Goal: Find specific page/section: Find specific page/section

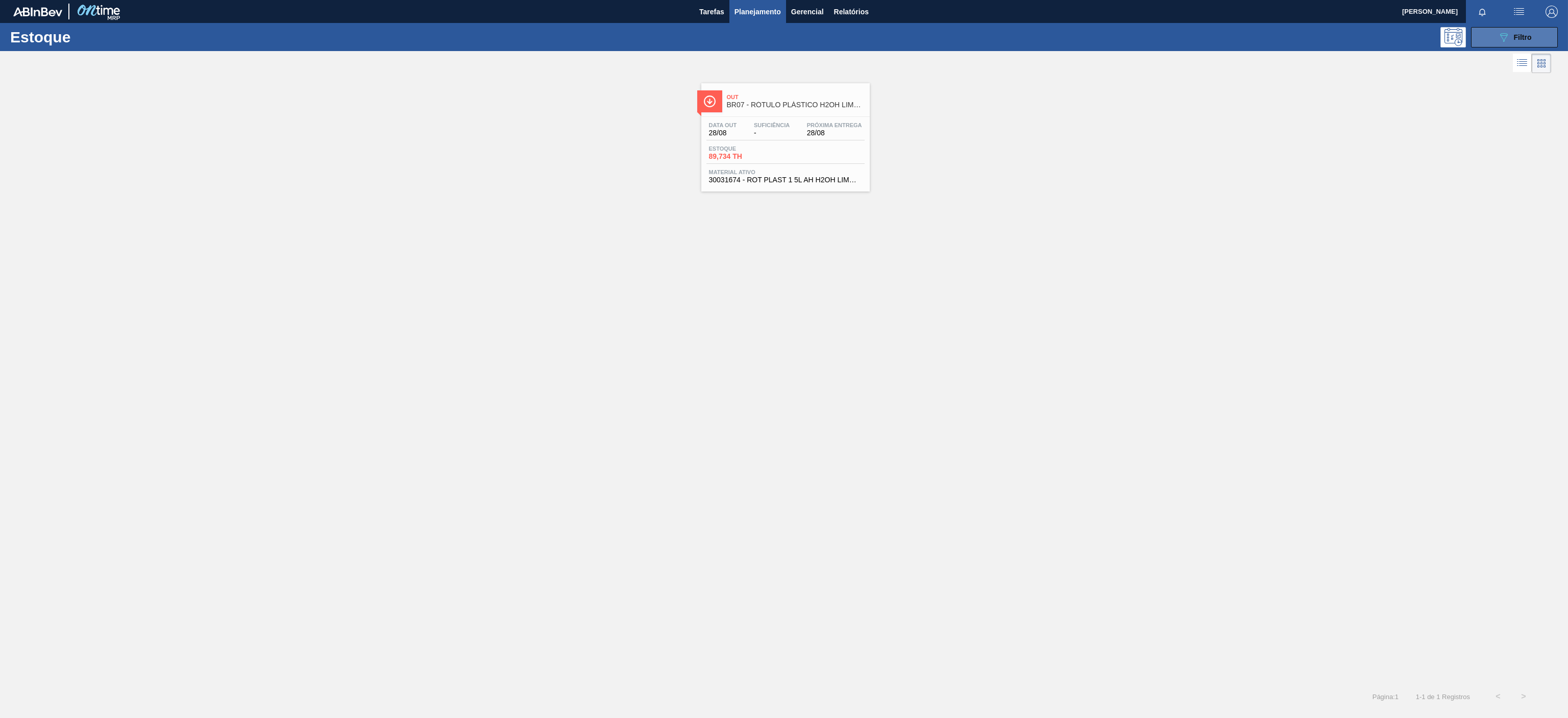
click at [1519, 44] on button "089F7B8B-B2A5-4AFE-B5C0-19BA573D28AC Filtro" at bounding box center [1514, 37] width 87 height 21
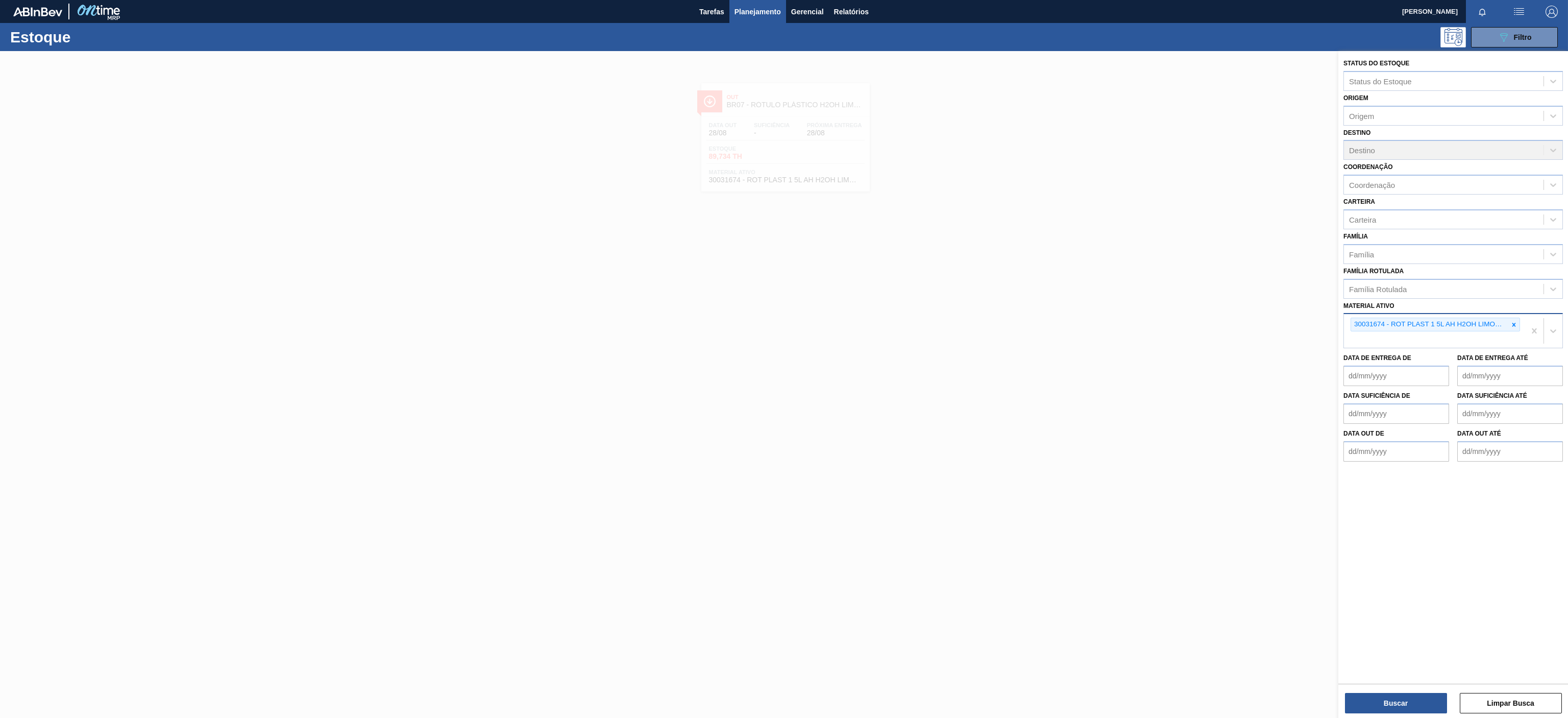
click at [1520, 324] on div "30031674 - ROT PLAST 1 5L AH H2OH LIMON IN211" at bounding box center [1434, 331] width 181 height 34
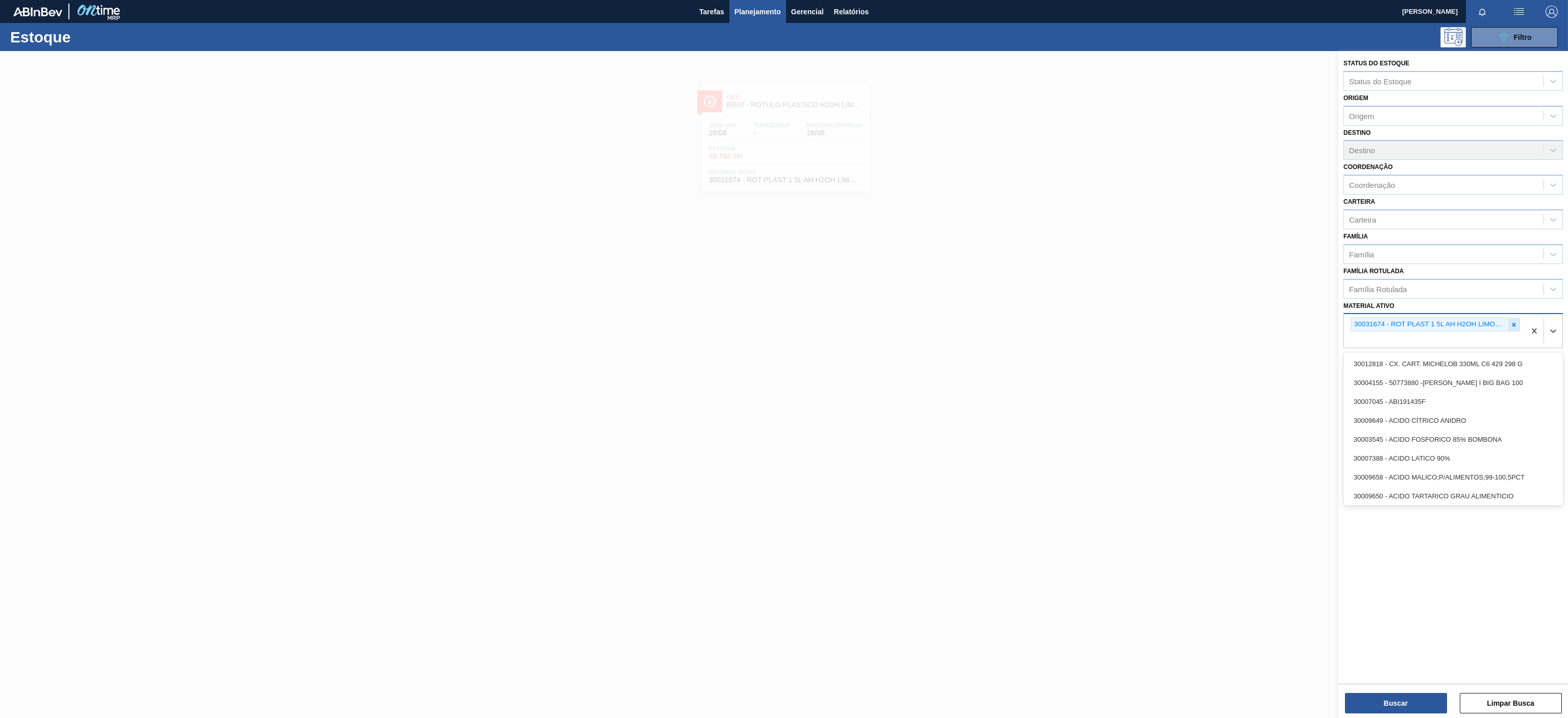
click at [1513, 324] on icon at bounding box center [1514, 324] width 7 height 7
paste ativo "30029646"
type ativo "30029646"
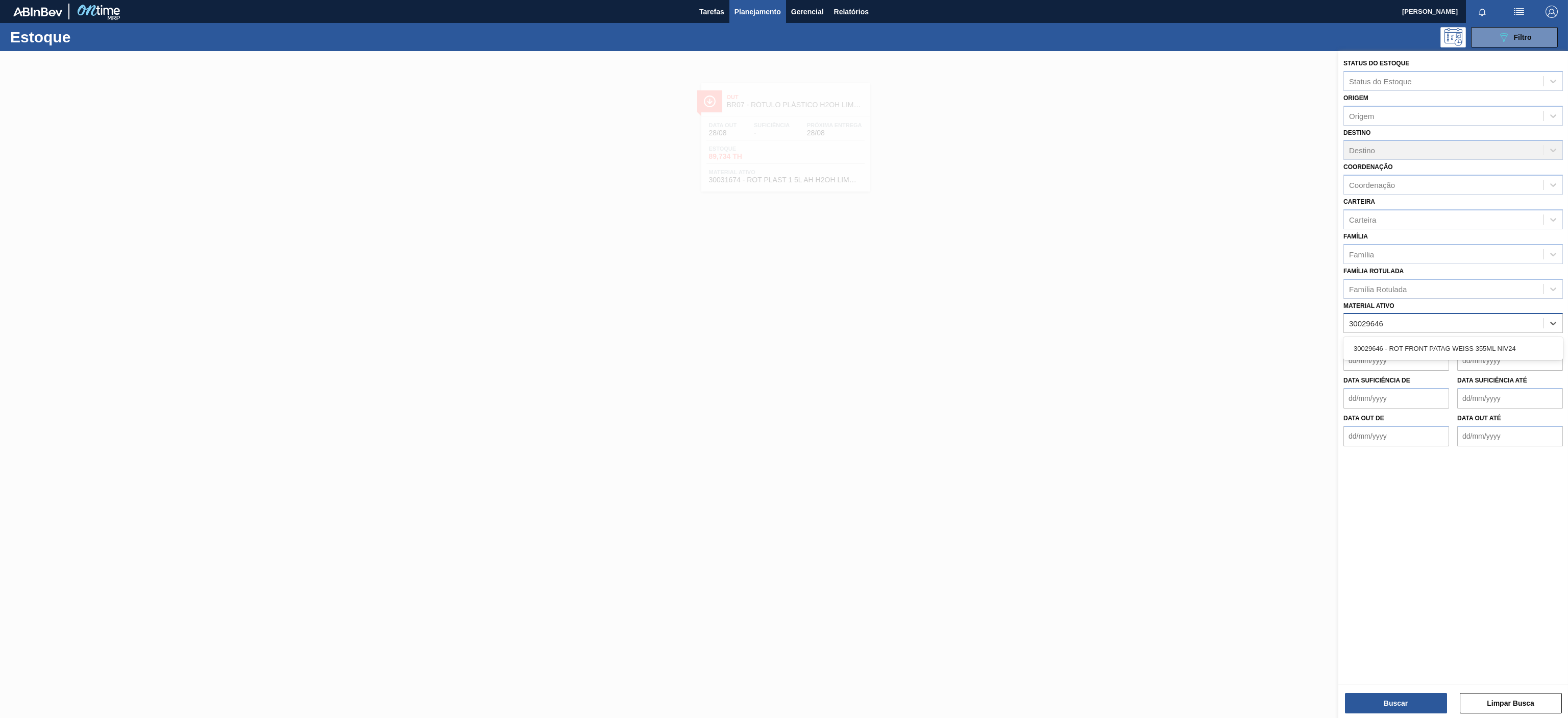
click at [1477, 343] on div "30029646 - ROT FRONT PATAG WEISS 355ML NIV24" at bounding box center [1454, 349] width 220 height 19
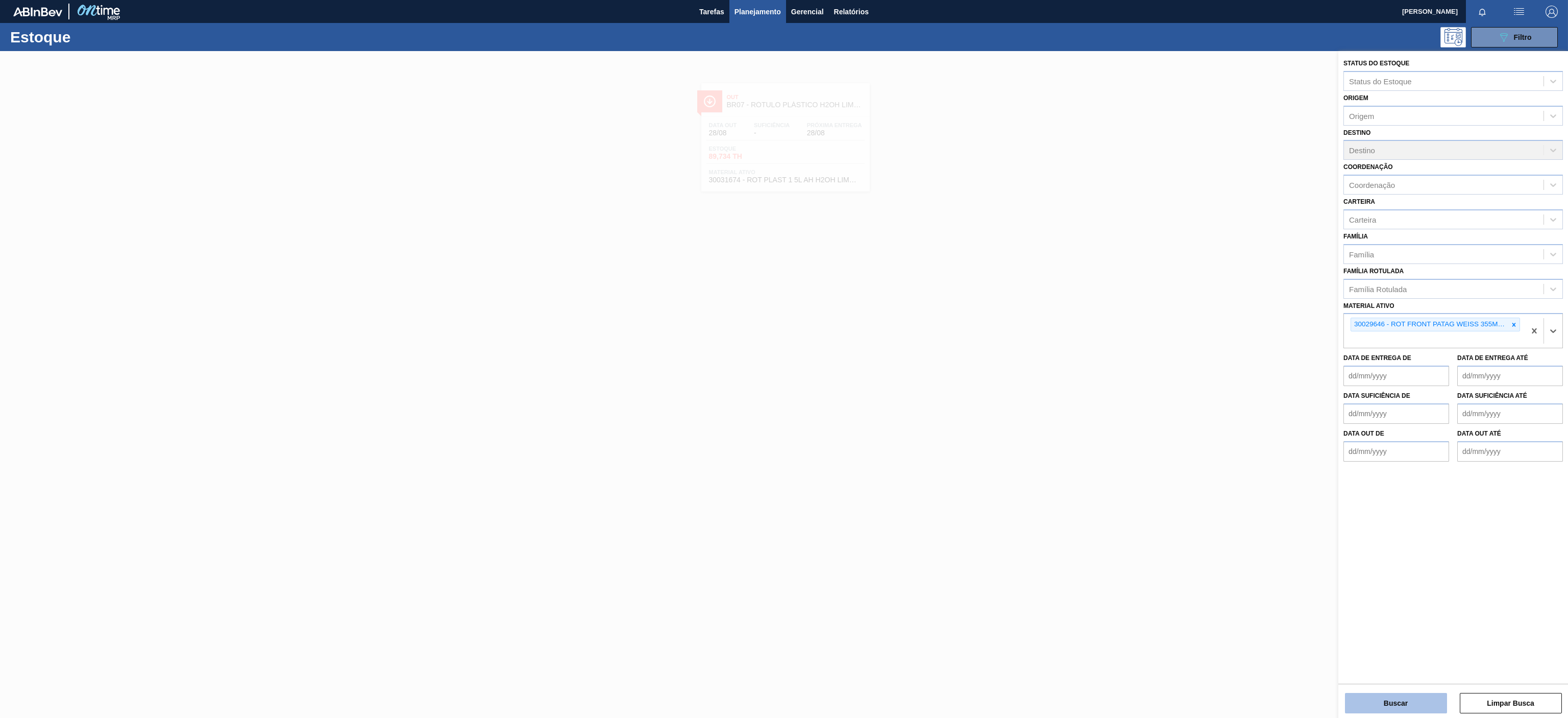
click at [1388, 713] on button "Buscar" at bounding box center [1396, 703] width 102 height 21
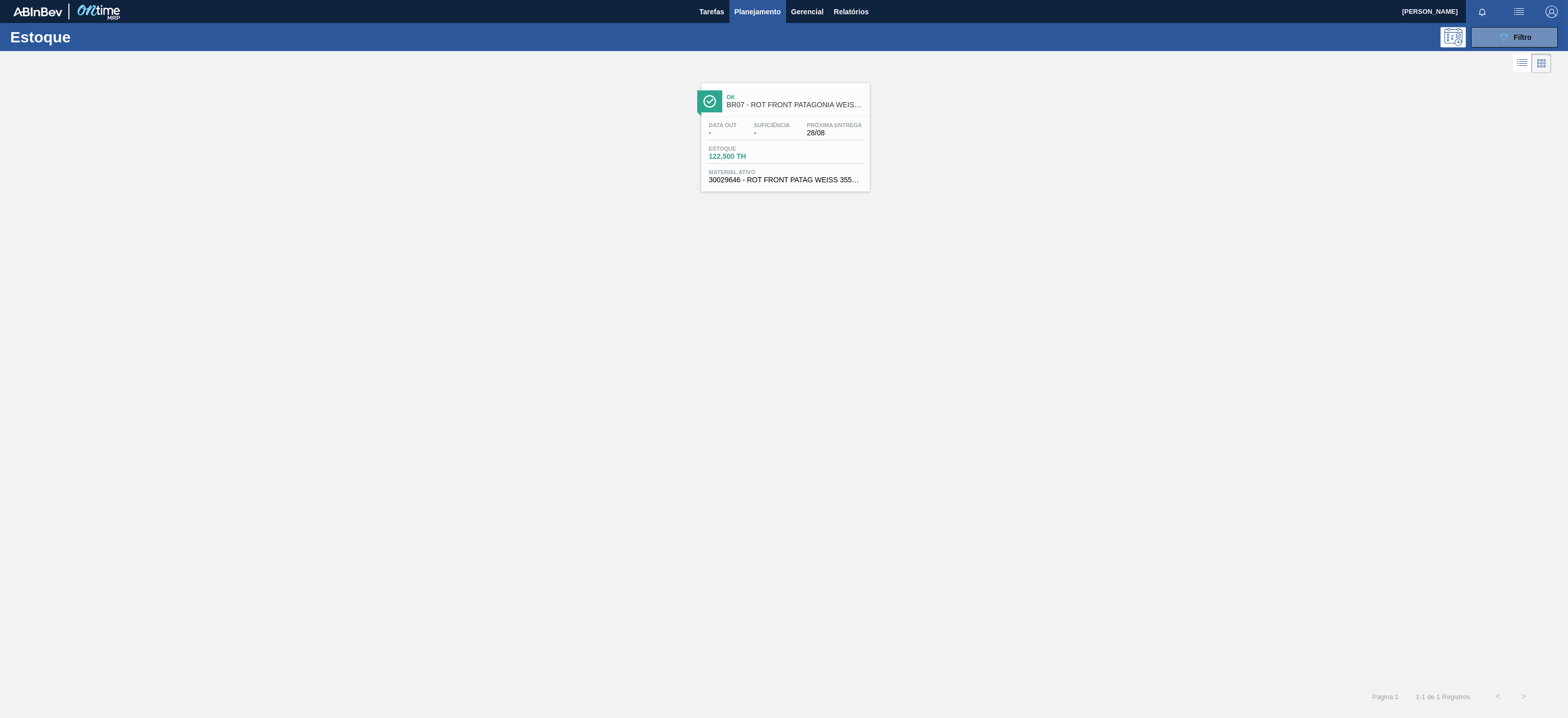
click at [815, 103] on span "BR07 - ROT FRONT PATAGONIA WEISSE AA 355ML" at bounding box center [796, 105] width 138 height 8
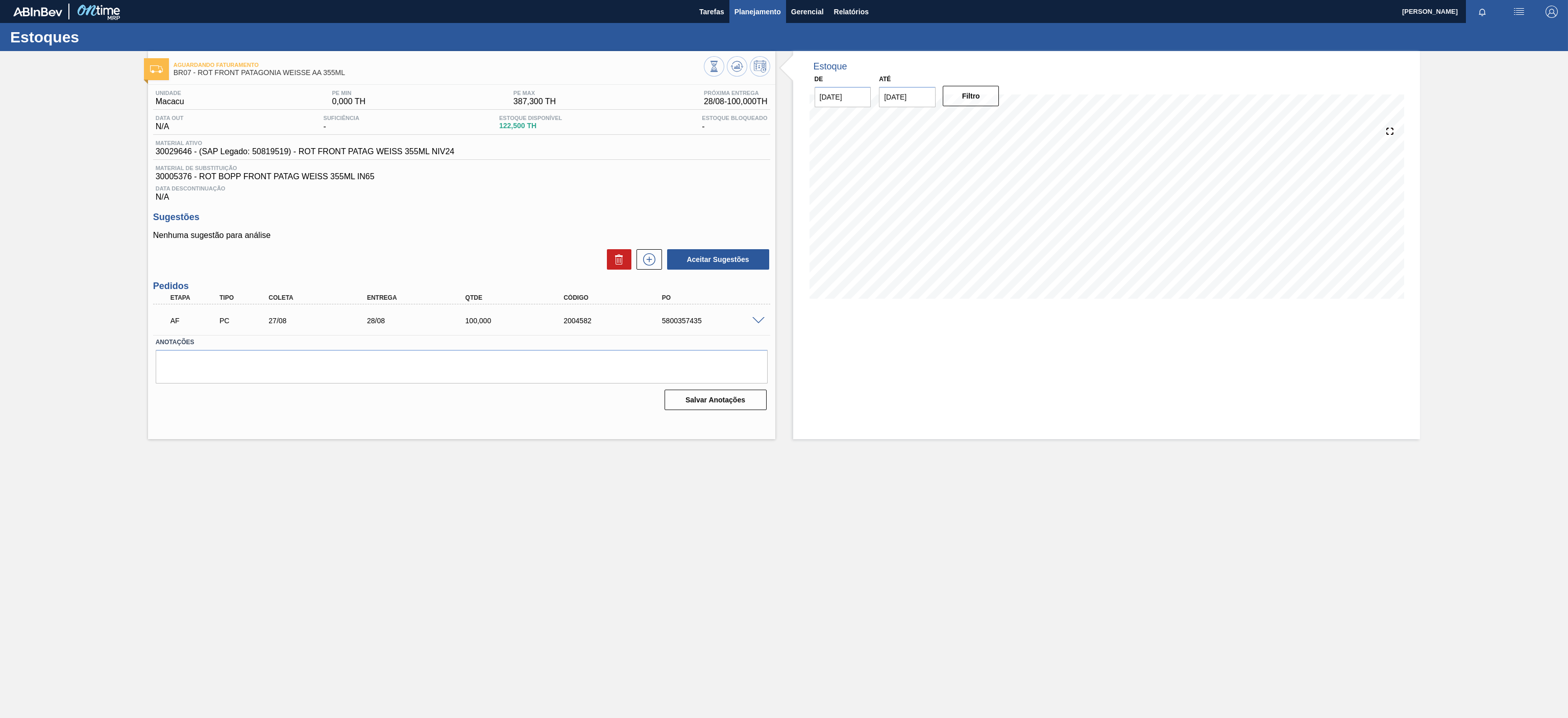
click at [760, 15] on span "Planejamento" at bounding box center [758, 11] width 46 height 13
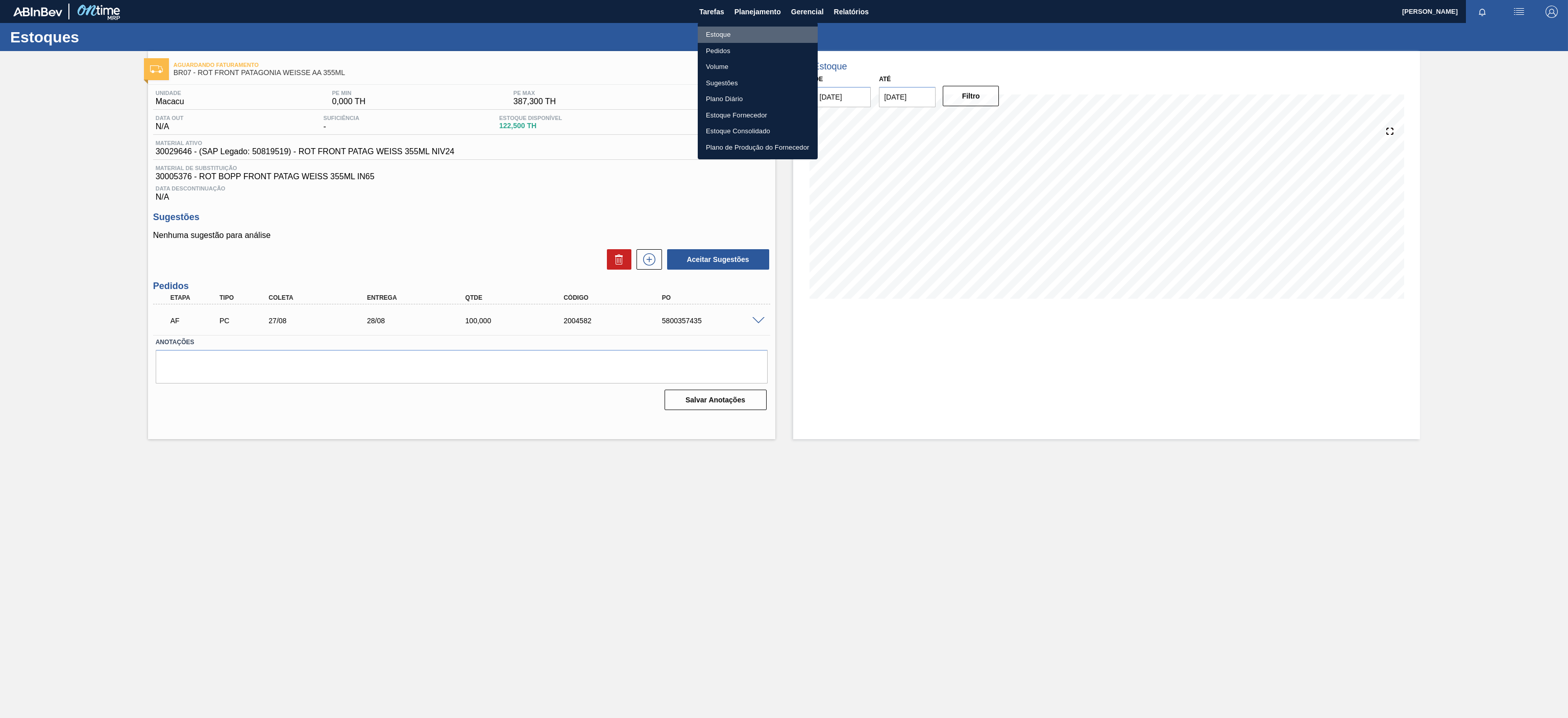
click at [727, 32] on li "Estoque" at bounding box center [757, 34] width 120 height 17
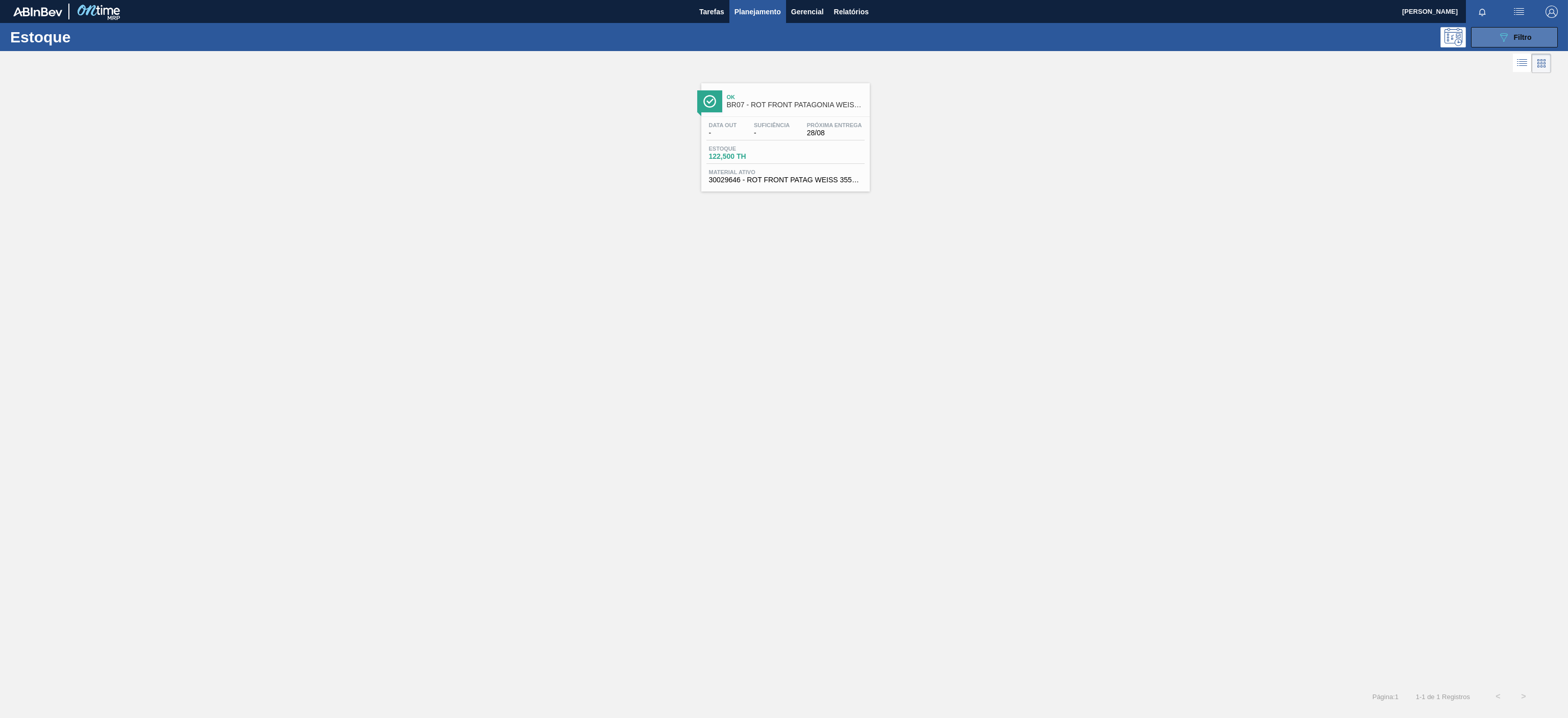
click at [1500, 31] on icon "089F7B8B-B2A5-4AFE-B5C0-19BA573D28AC" at bounding box center [1504, 37] width 13 height 13
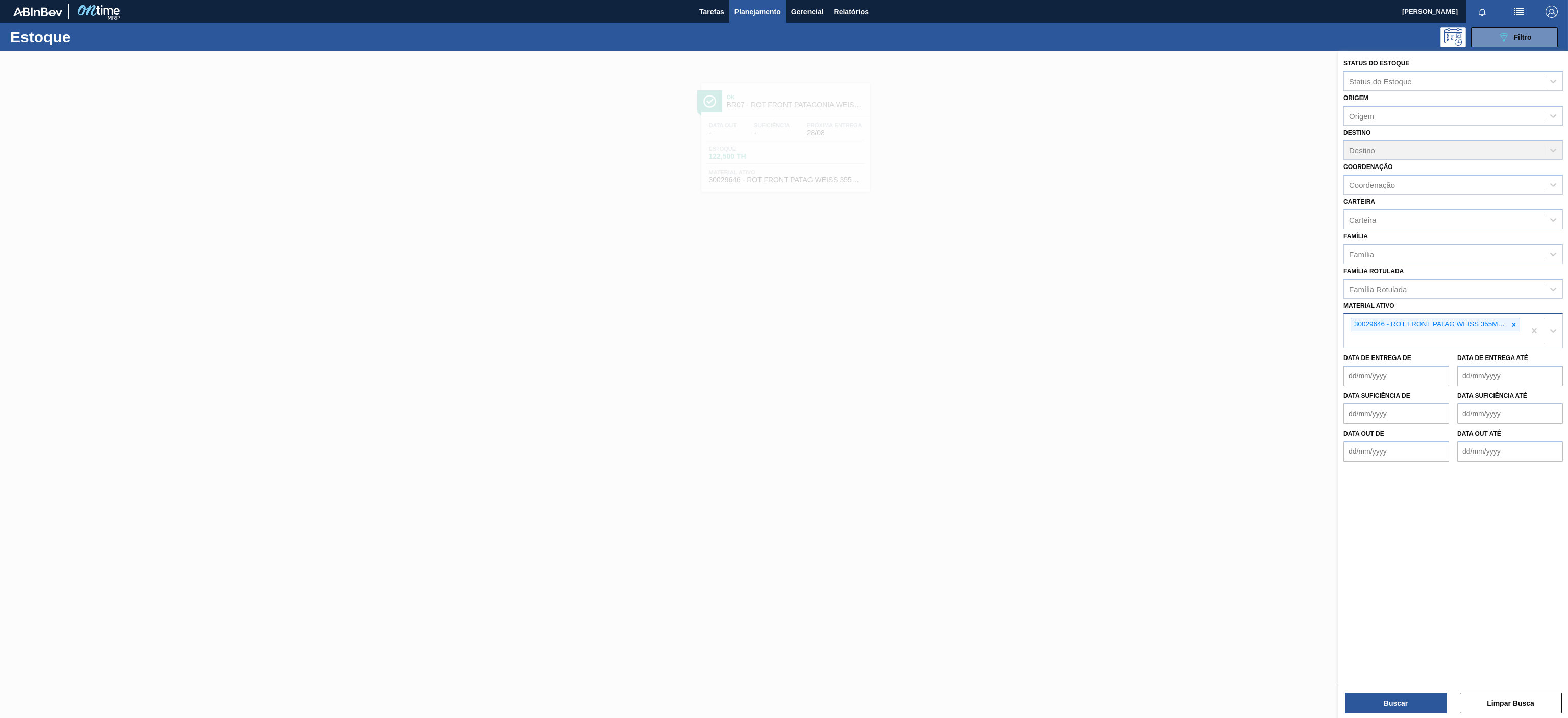
click at [1511, 329] on div at bounding box center [1514, 324] width 11 height 13
paste ativo "30003581"
type ativo "30003581"
click at [1423, 339] on div "30003581 - SUCO [PERSON_NAME];CLARIFIC.C/SO2;PEPSI;" at bounding box center [1454, 348] width 220 height 23
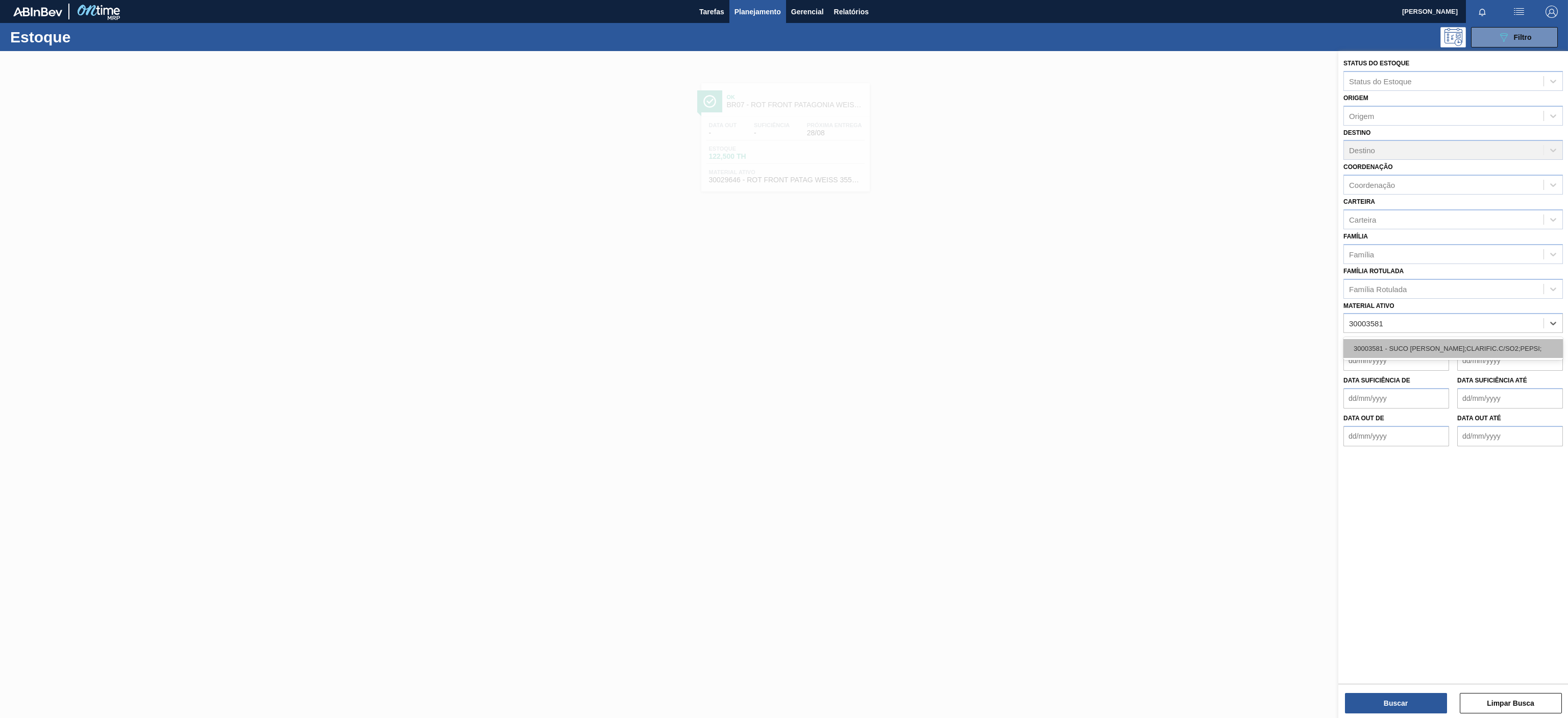
click at [1401, 348] on div "30003581 - SUCO [PERSON_NAME];CLARIFIC.C/SO2;PEPSI;" at bounding box center [1454, 349] width 220 height 19
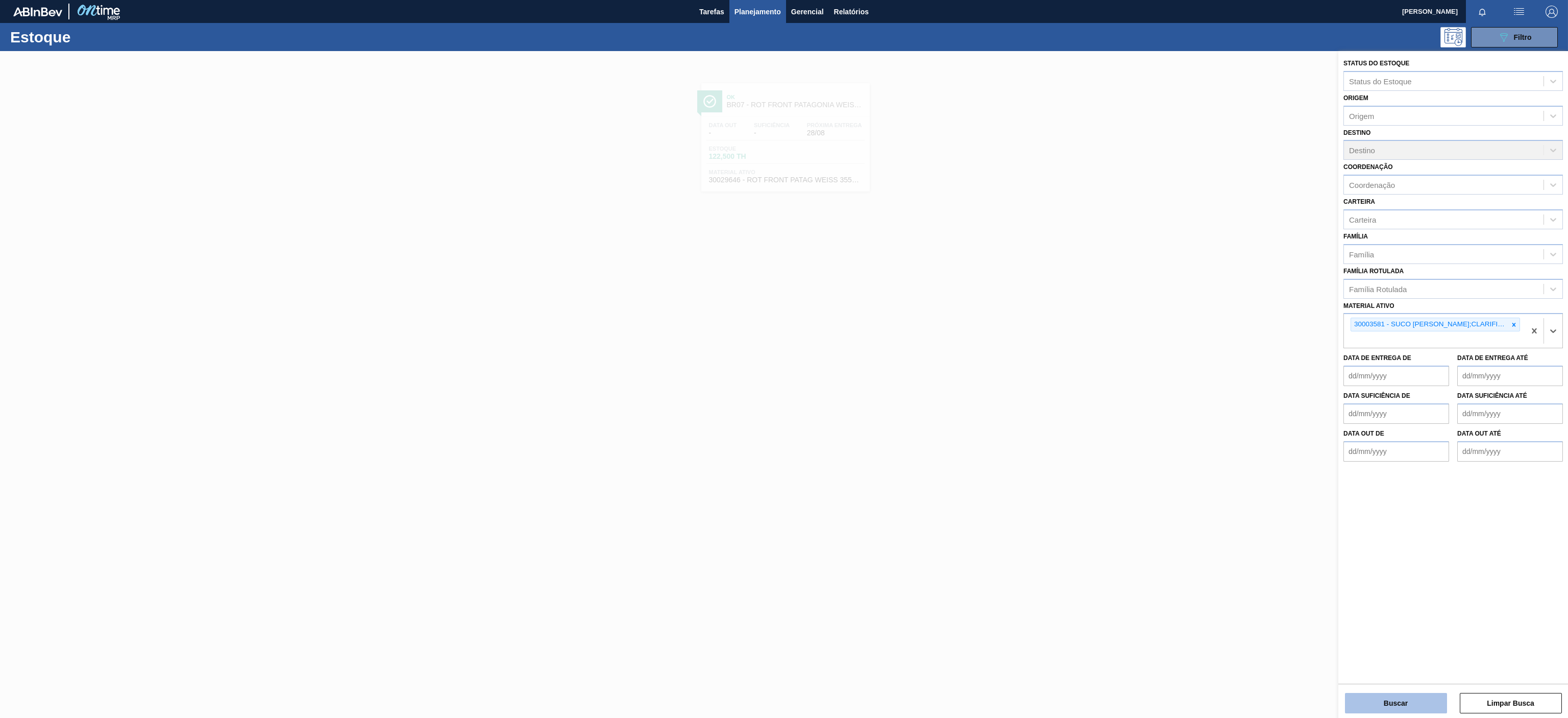
click at [1399, 699] on button "Buscar" at bounding box center [1396, 703] width 102 height 21
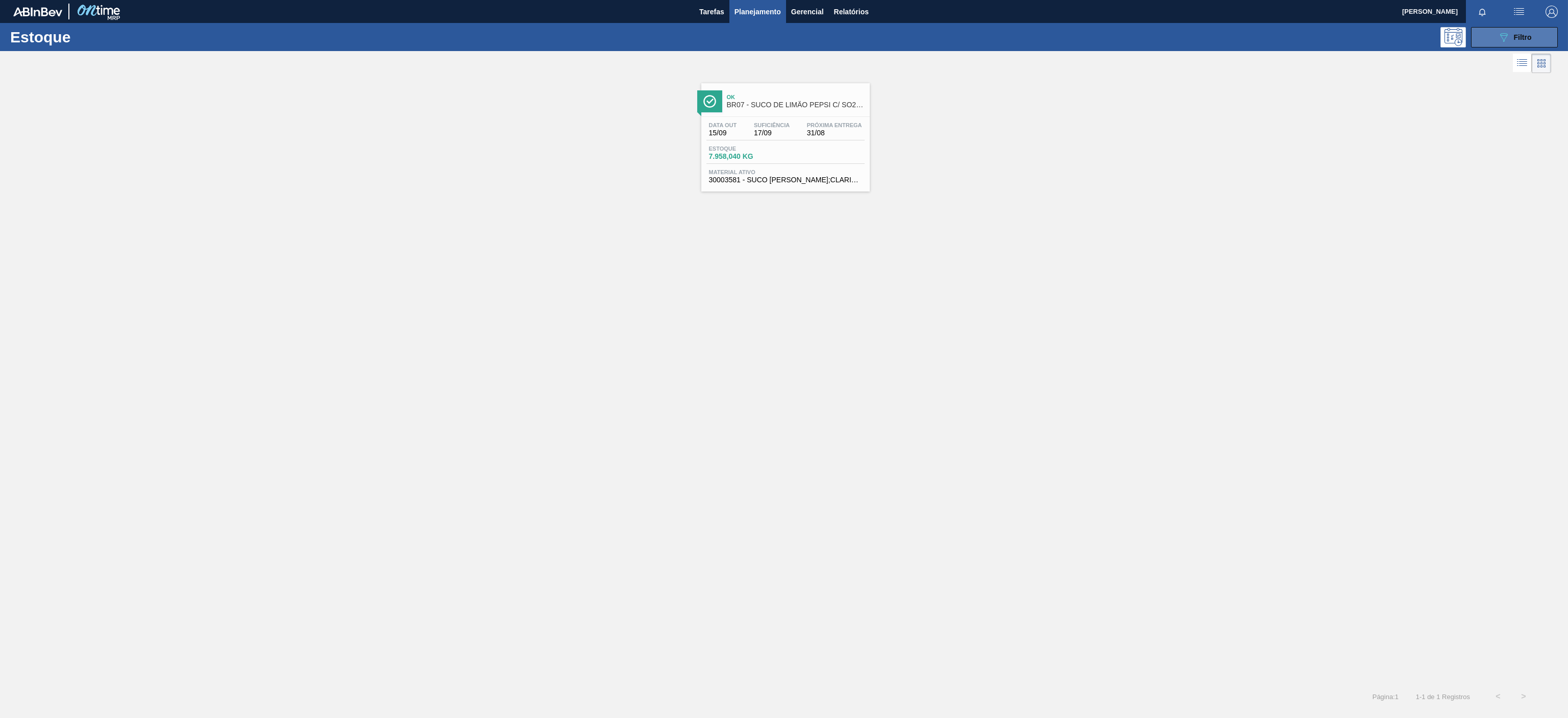
click at [1524, 39] on span "Filtro" at bounding box center [1522, 37] width 18 height 8
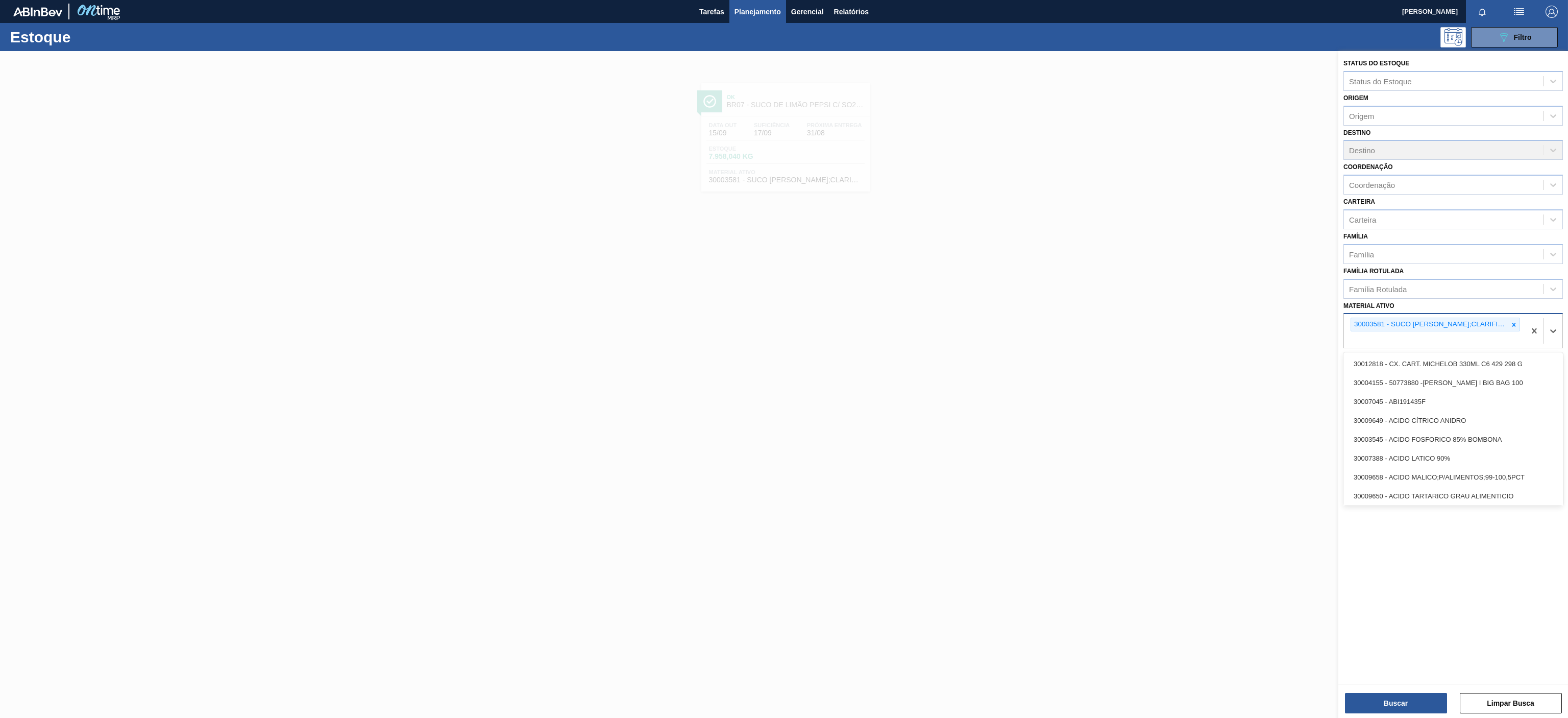
click at [1523, 324] on div "30003581 - SUCO [PERSON_NAME];CLARIFIC.C/SO2;PEPSI;" at bounding box center [1434, 331] width 181 height 34
click at [1513, 324] on icon at bounding box center [1514, 324] width 7 height 7
paste ativo "30033702"
type ativo "30033702"
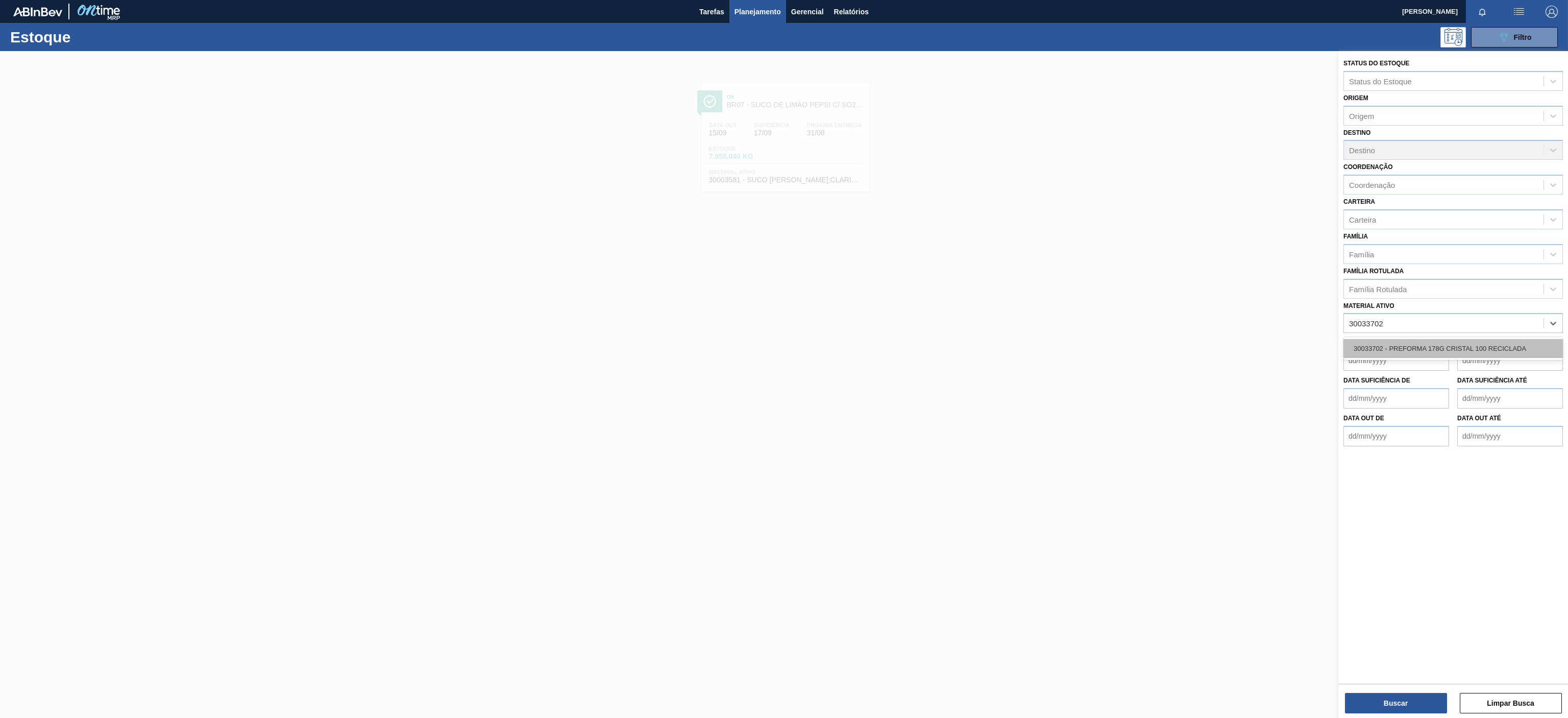
click at [1430, 355] on div "30033702 - PREFORMA 178G CRISTAL 100 RECICLADA" at bounding box center [1454, 349] width 220 height 19
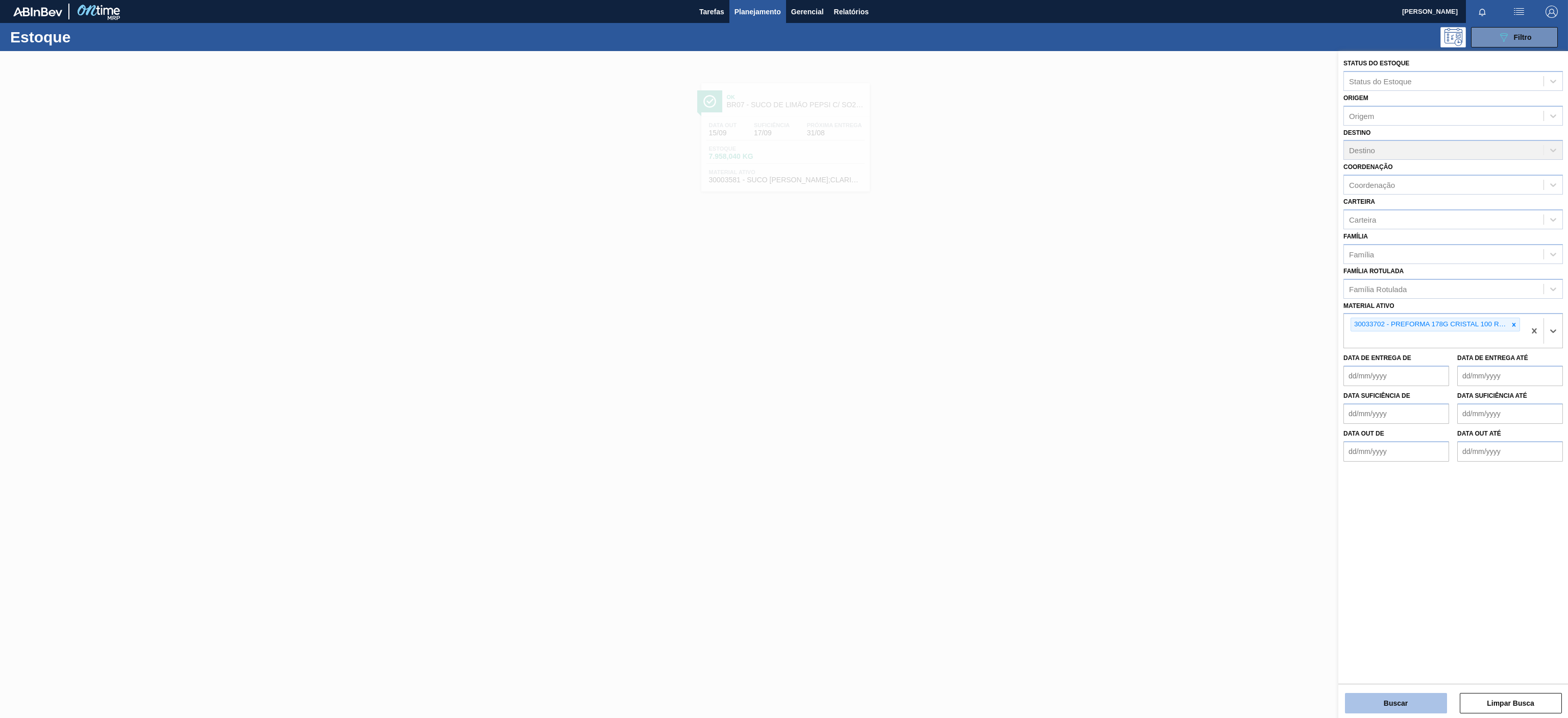
click at [1397, 706] on button "Buscar" at bounding box center [1396, 703] width 102 height 21
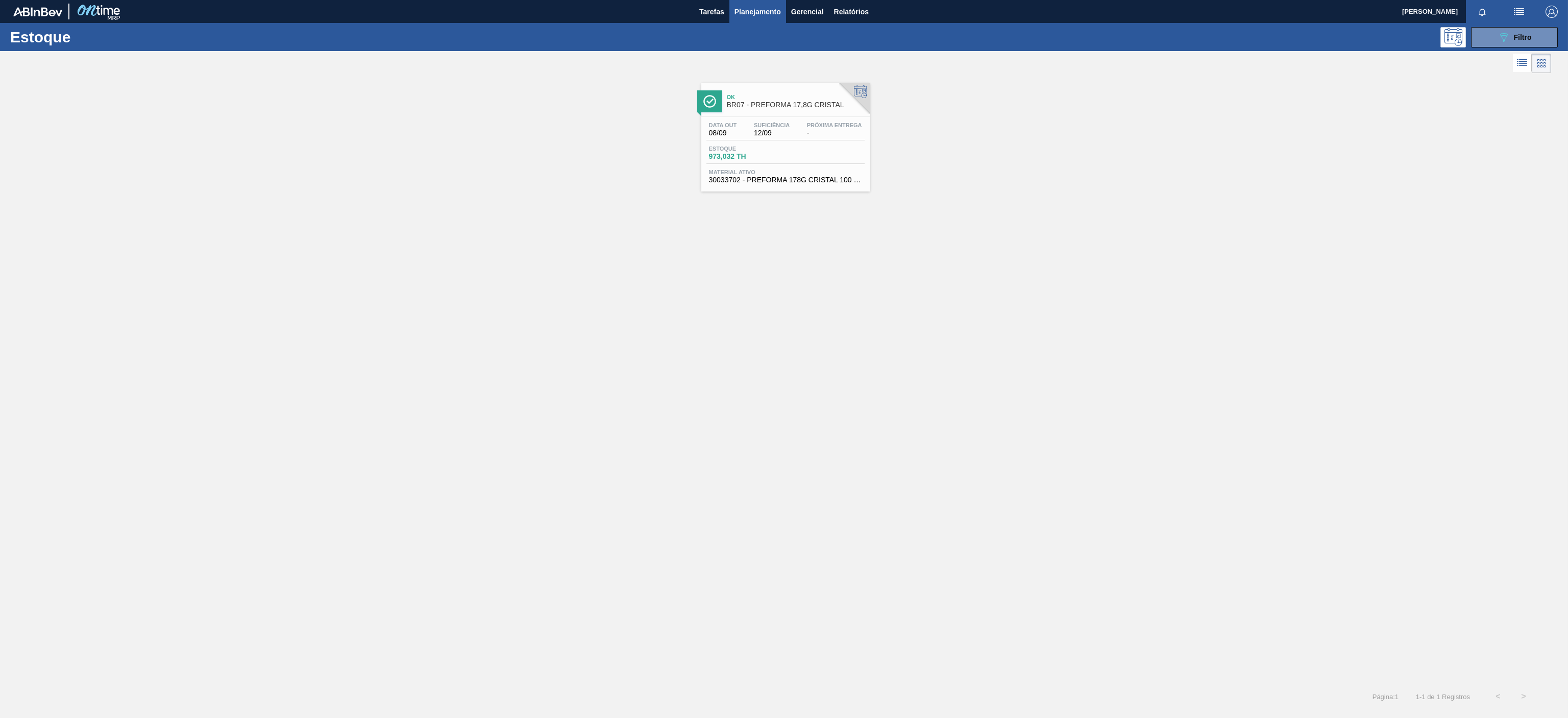
click at [800, 93] on div "Ok BR07 - PREFORMA 17,8G CRISTAL" at bounding box center [796, 101] width 138 height 23
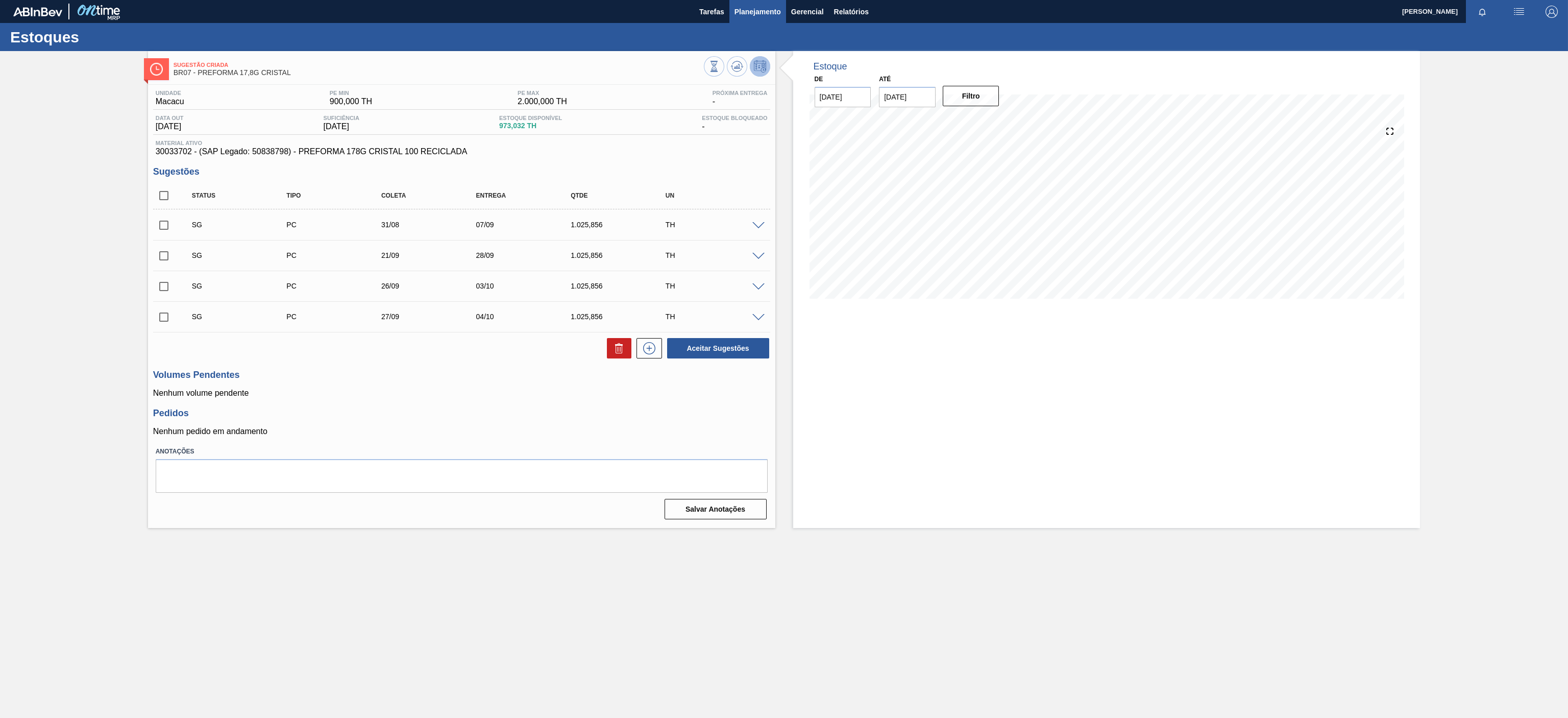
click at [761, 3] on button "Planejamento" at bounding box center [758, 11] width 57 height 23
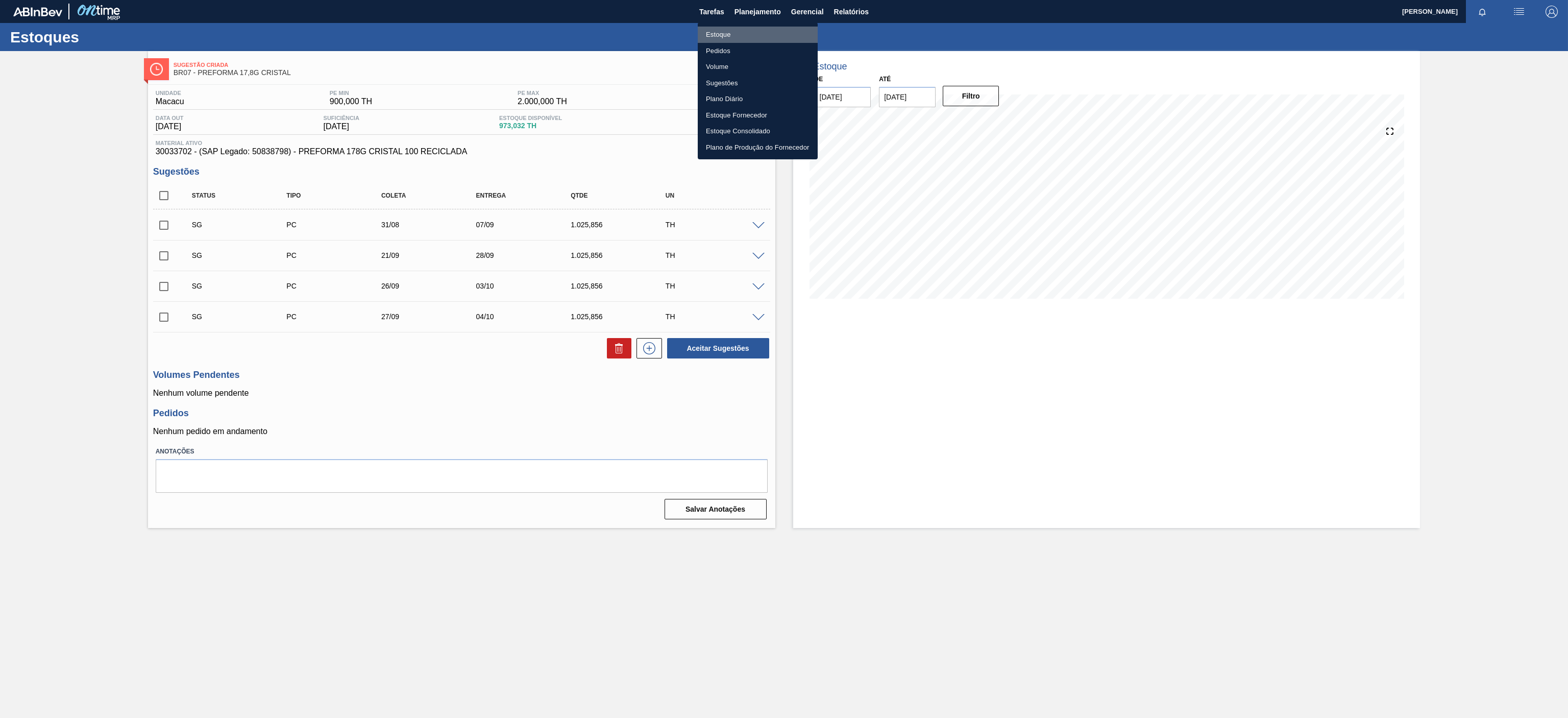
click at [727, 29] on li "Estoque" at bounding box center [757, 34] width 120 height 17
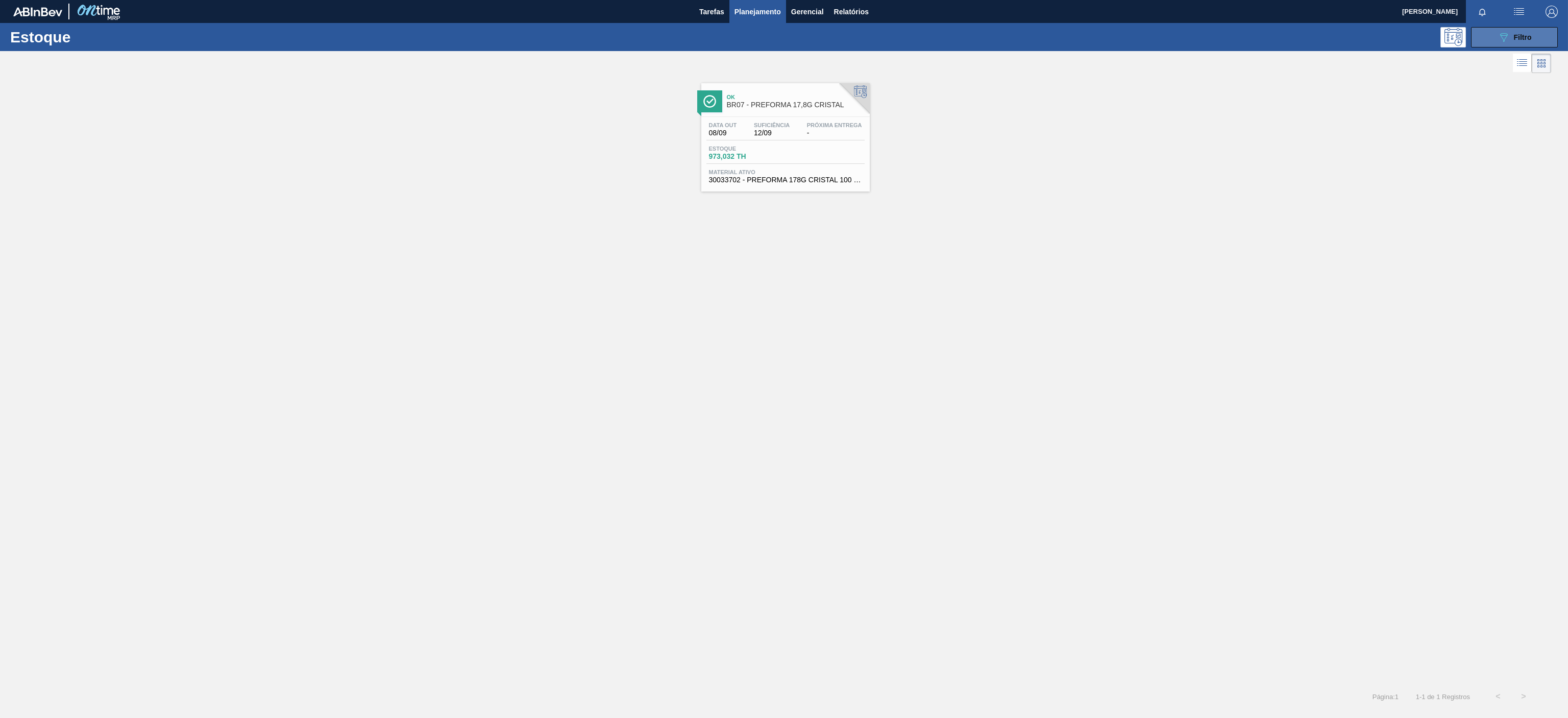
click at [1483, 32] on button "089F7B8B-B2A5-4AFE-B5C0-19BA573D28AC Filtro" at bounding box center [1514, 37] width 87 height 21
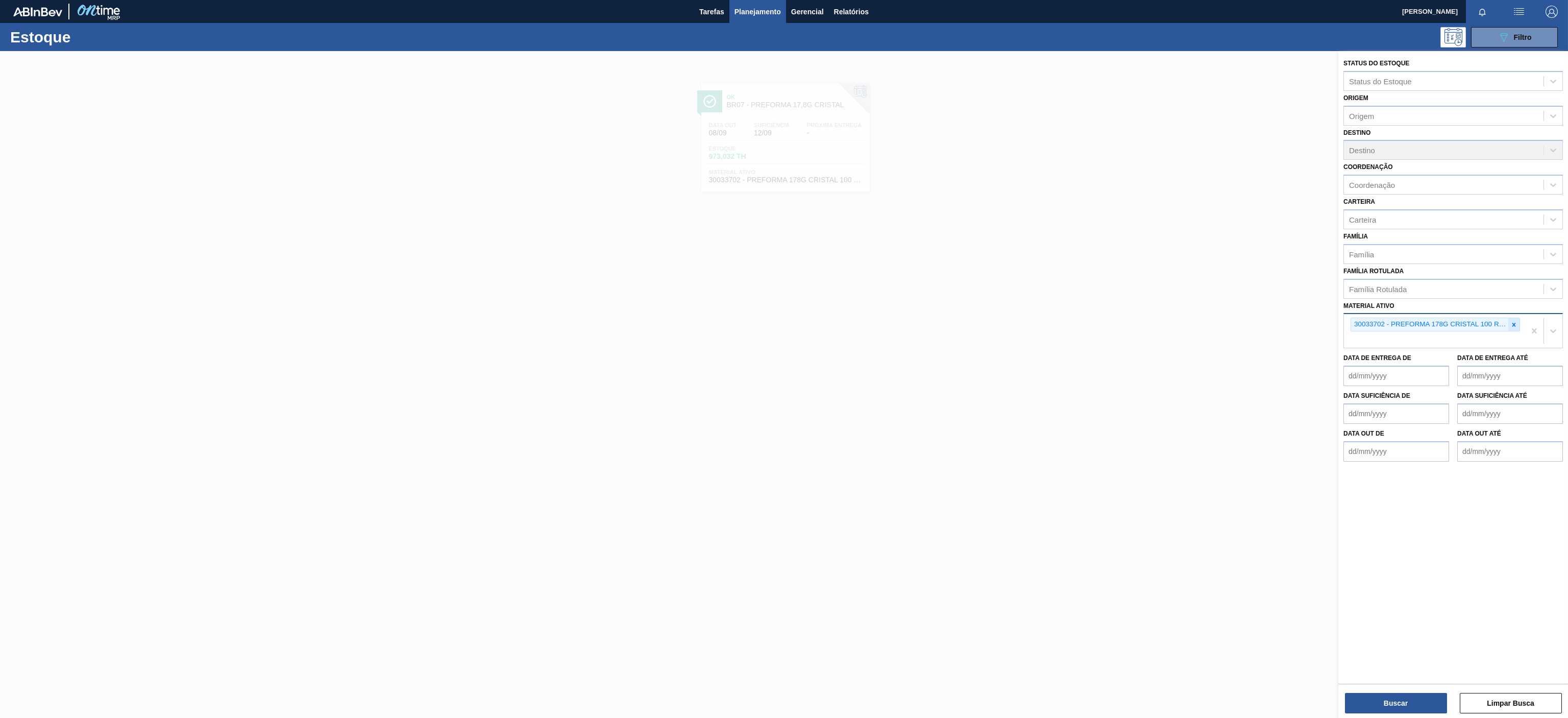
click at [1515, 324] on icon at bounding box center [1514, 324] width 7 height 7
paste ativo "30007206"
type ativo "30007206"
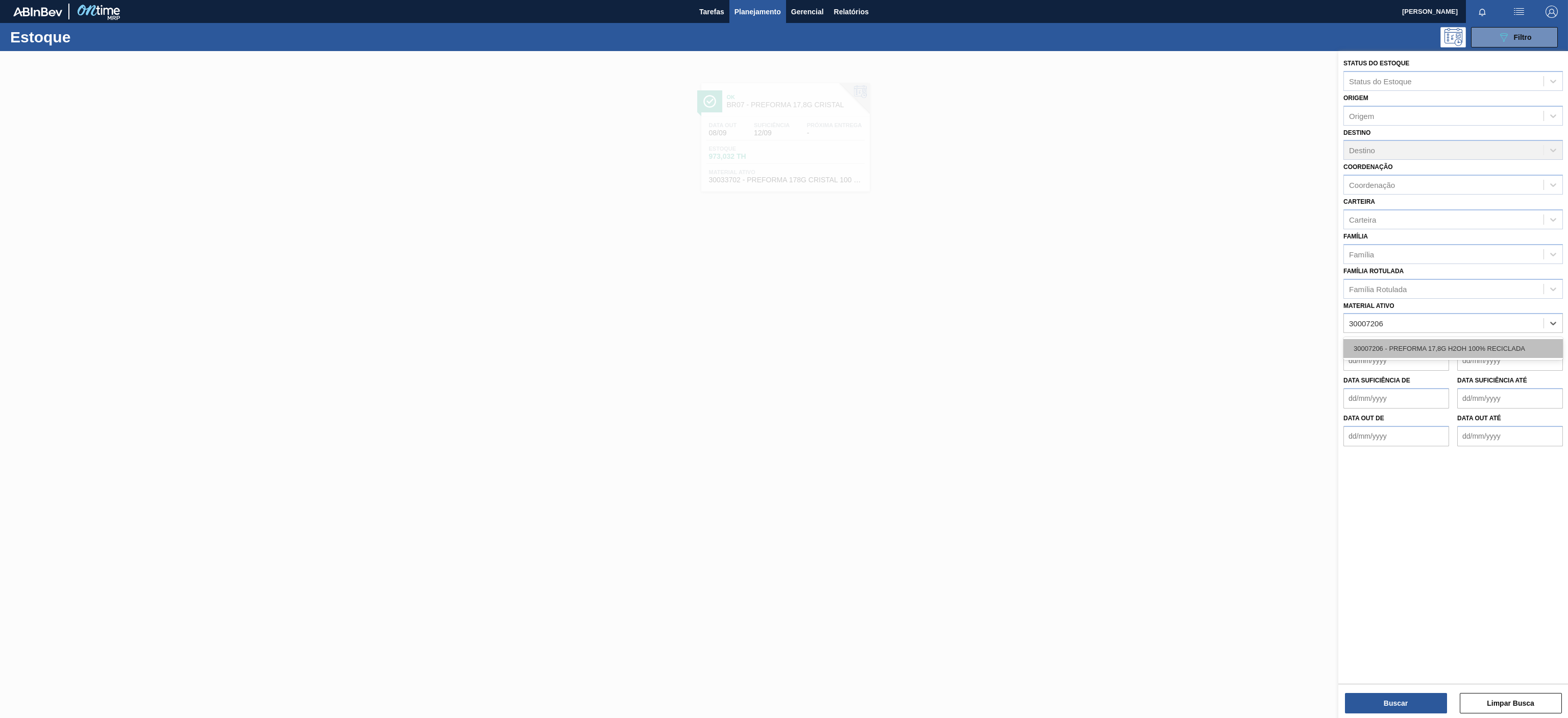
click at [1460, 344] on div "30007206 - PREFORMA 17,8G H2OH 100% RECICLADA" at bounding box center [1454, 349] width 220 height 19
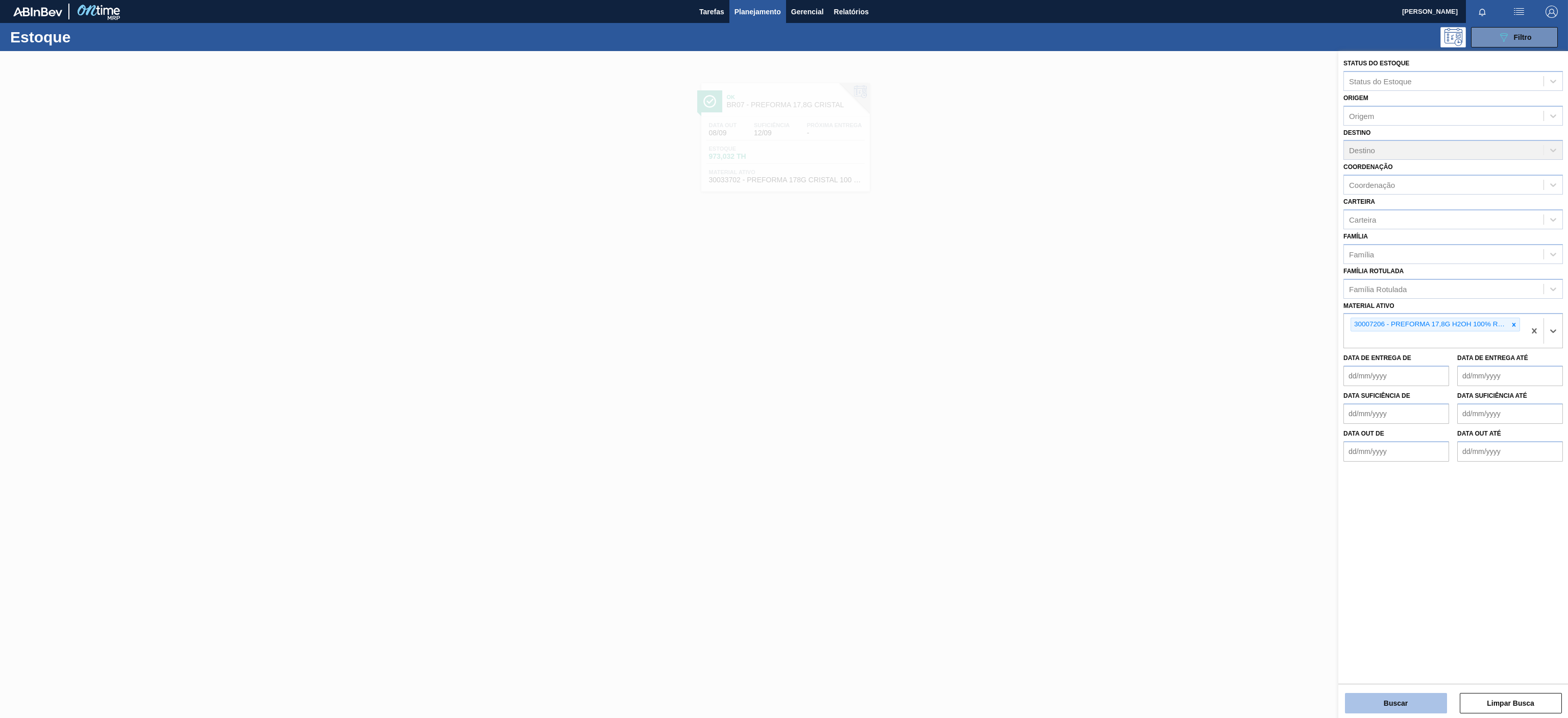
click at [1424, 701] on button "Buscar" at bounding box center [1396, 703] width 102 height 21
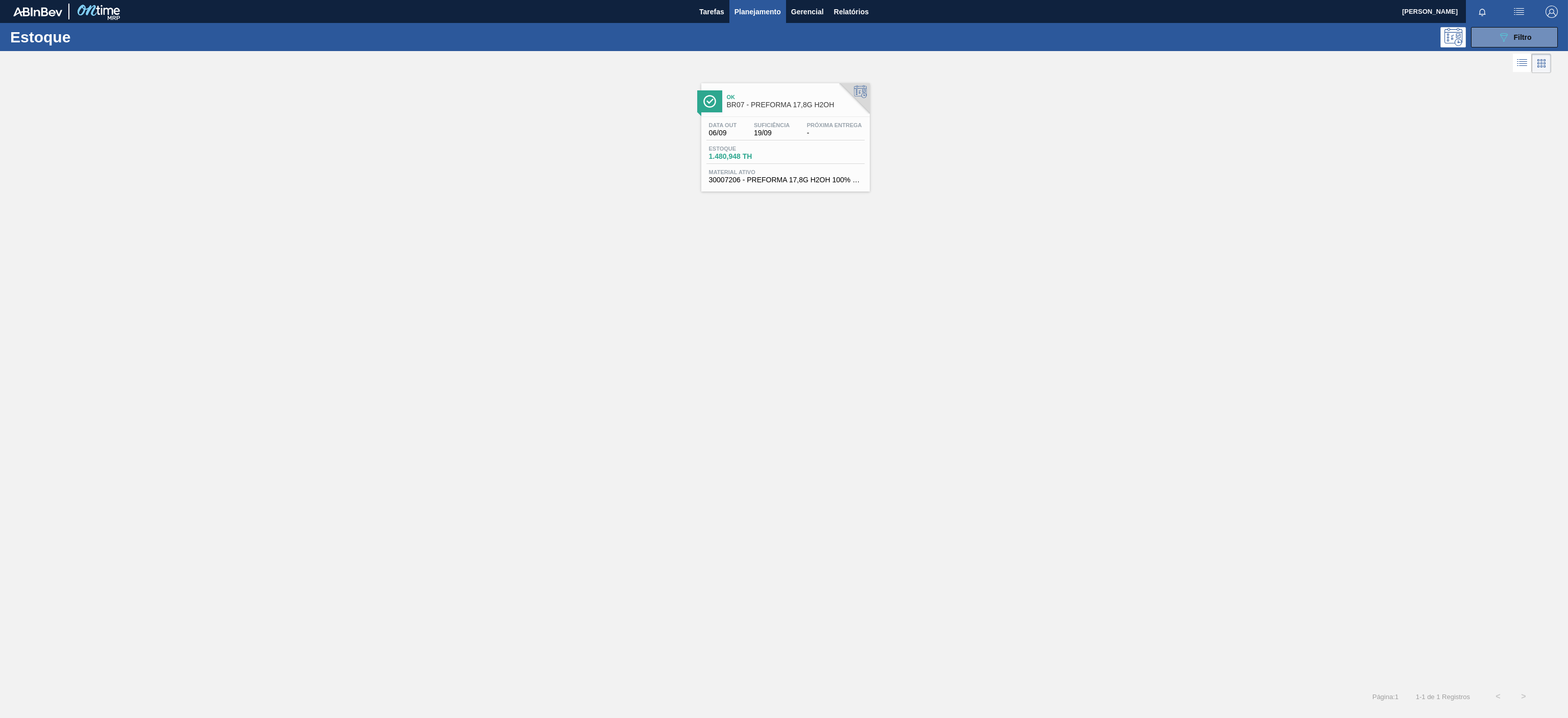
click at [821, 109] on span "BR07 - PREFORMA 17,8G H2OH" at bounding box center [796, 105] width 138 height 8
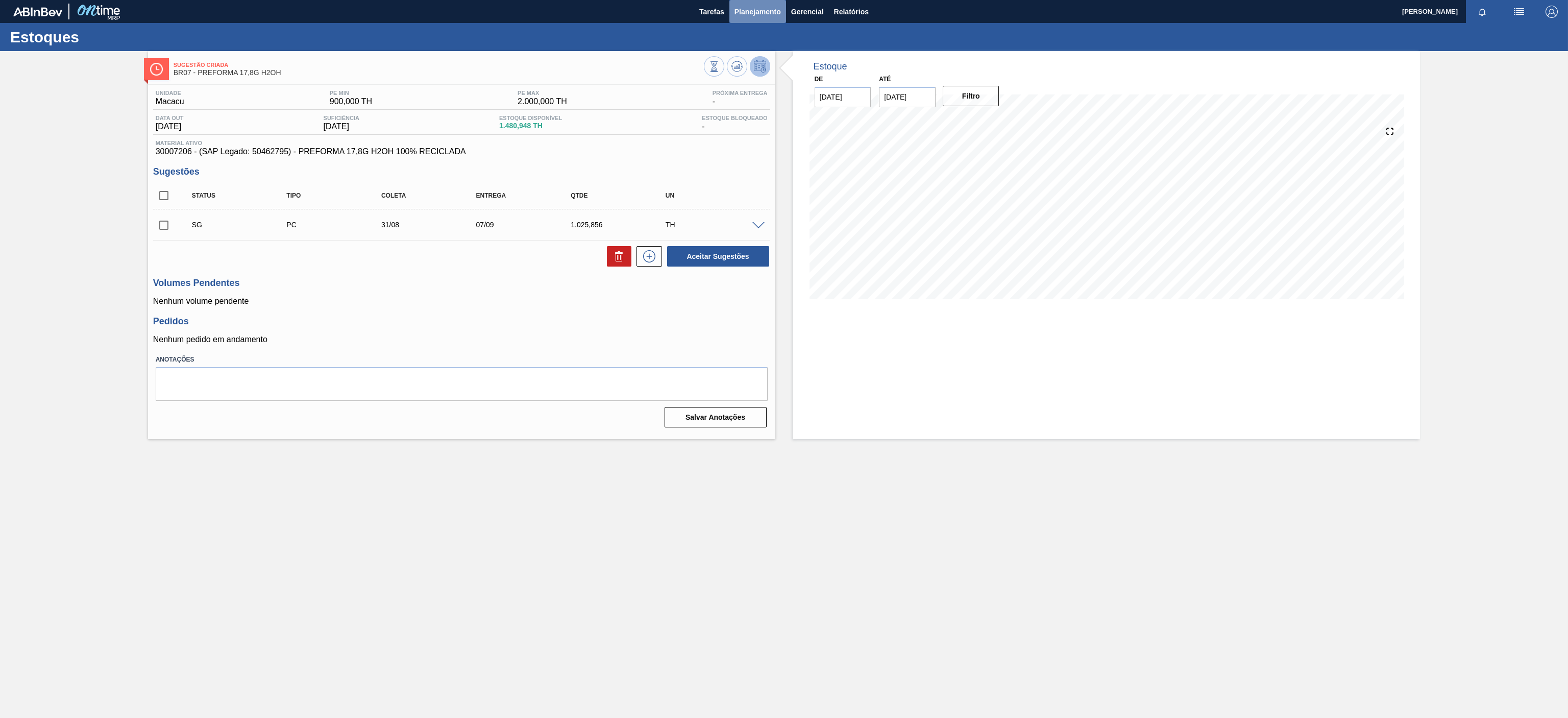
click at [771, 10] on span "Planejamento" at bounding box center [758, 11] width 46 height 13
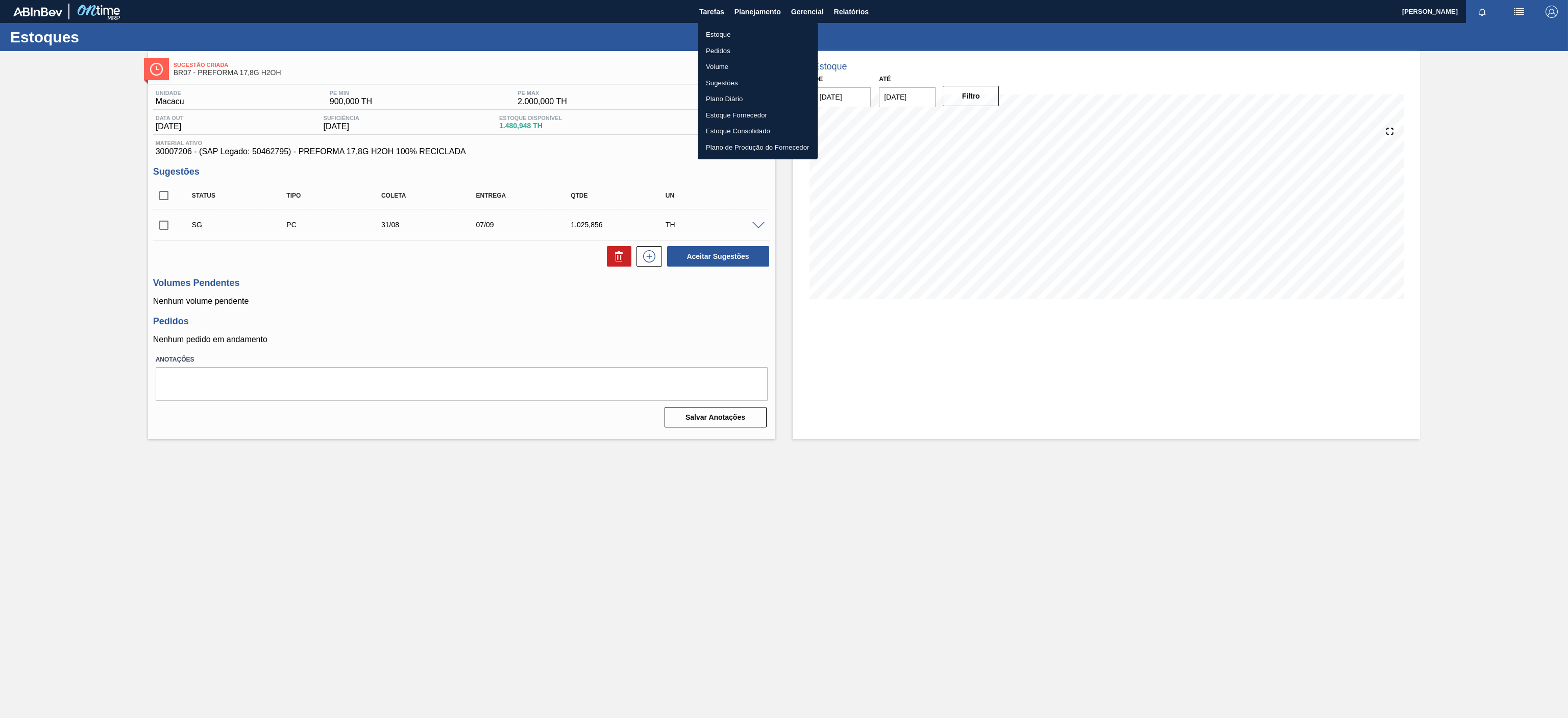
click at [729, 30] on li "Estoque" at bounding box center [757, 34] width 120 height 17
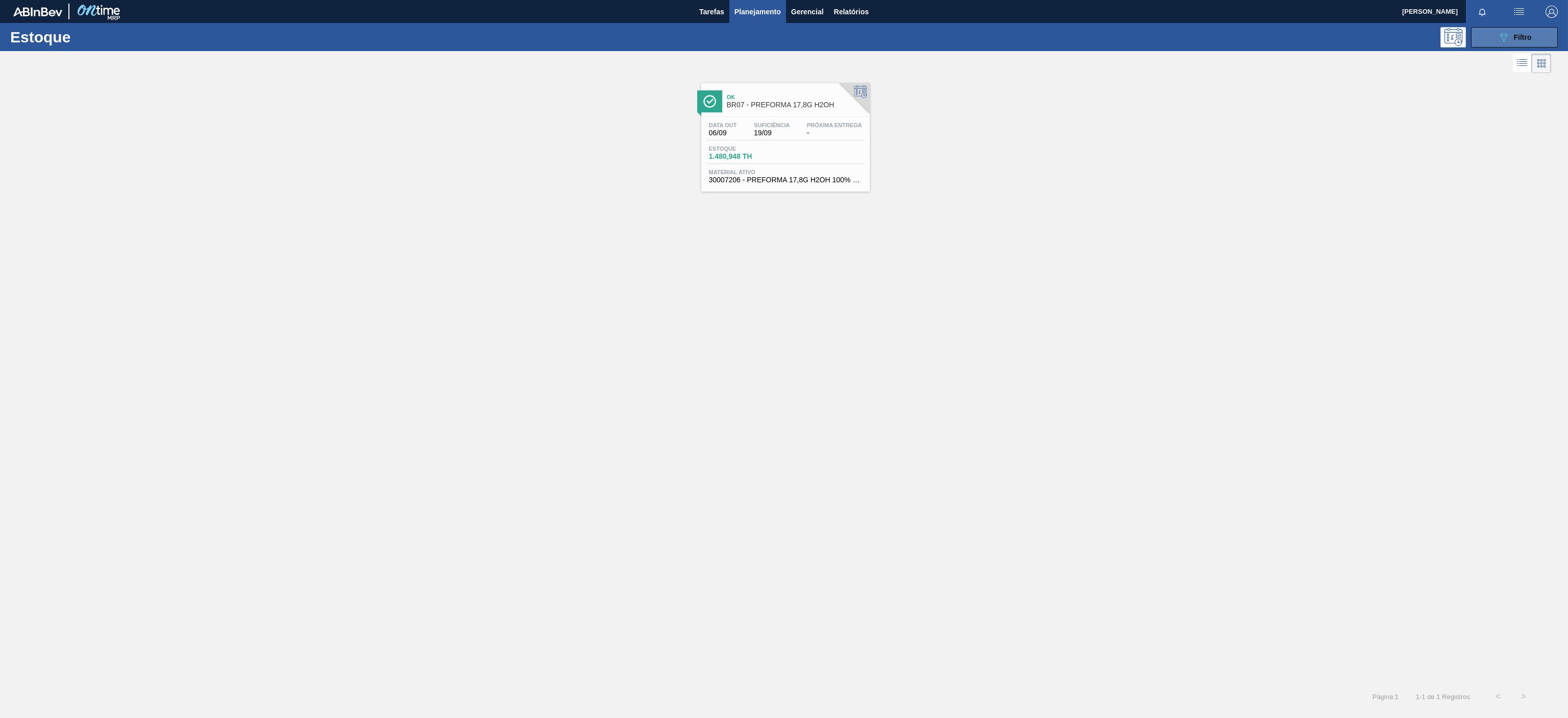
click at [1485, 43] on button "089F7B8B-B2A5-4AFE-B5C0-19BA573D28AC Filtro" at bounding box center [1514, 37] width 87 height 21
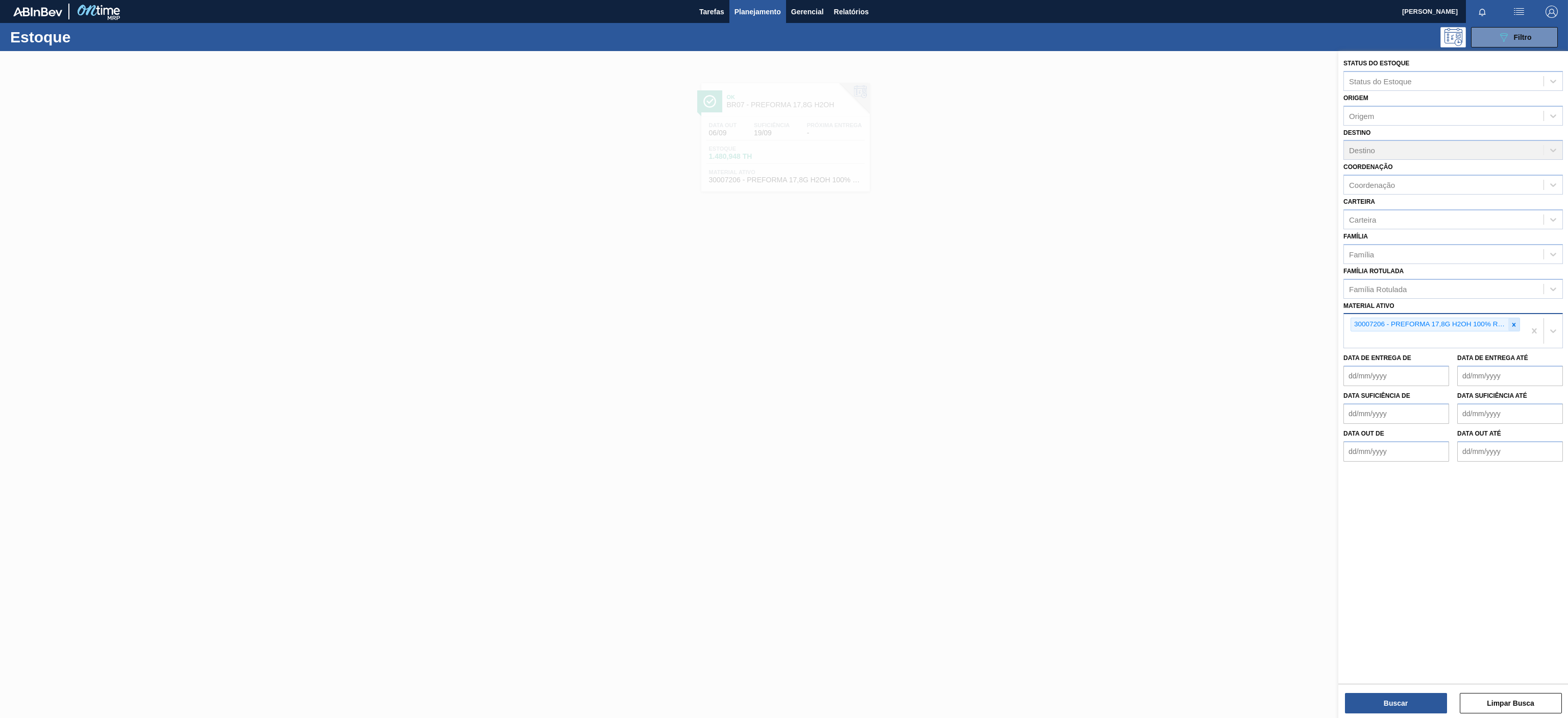
click at [1516, 326] on icon at bounding box center [1514, 324] width 7 height 7
paste ativo "30003697"
type ativo "30003697"
click at [1403, 338] on div "30003697 - TAMPA PLAST INJECAP LIMONETO S/LINER" at bounding box center [1454, 348] width 220 height 23
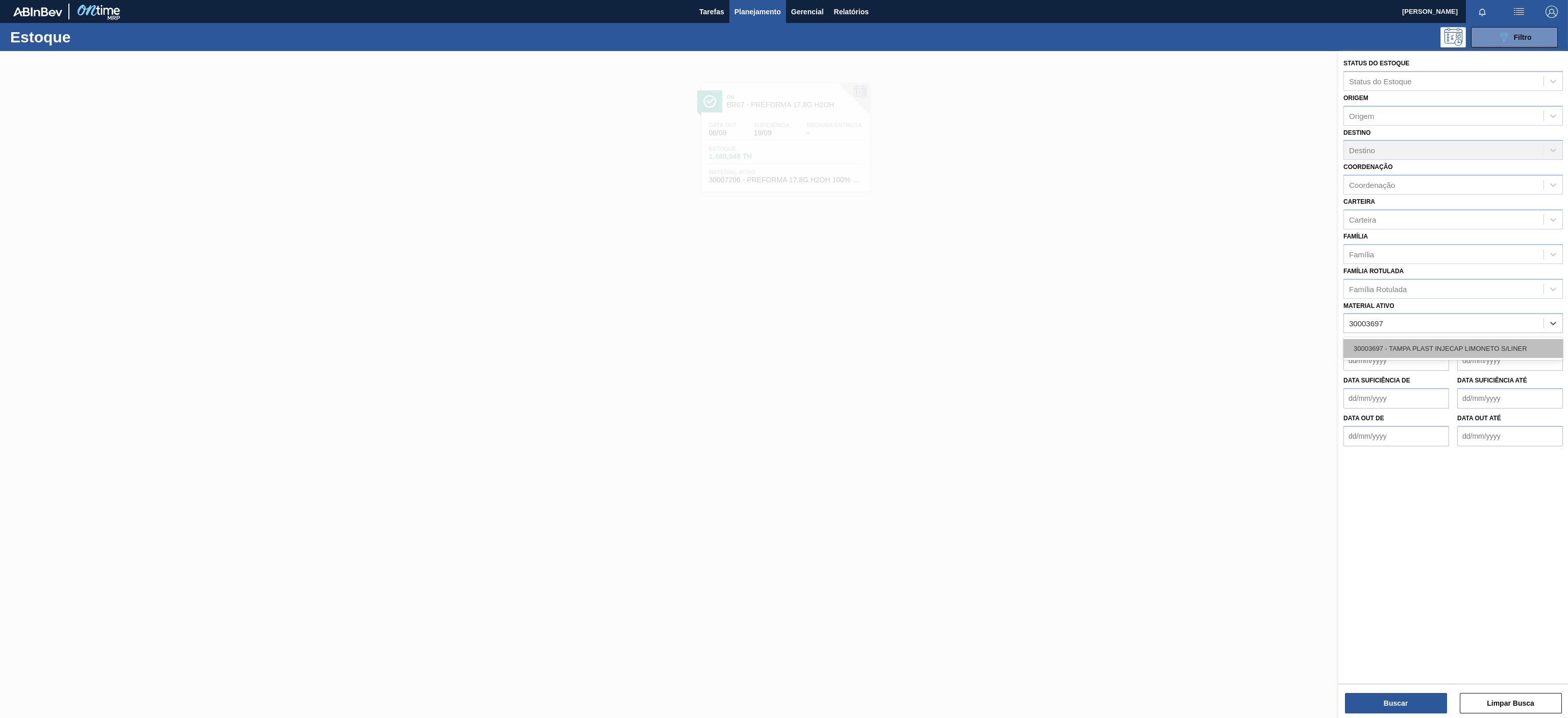
click at [1393, 346] on div "30003697 - TAMPA PLAST INJECAP LIMONETO S/LINER" at bounding box center [1454, 349] width 220 height 19
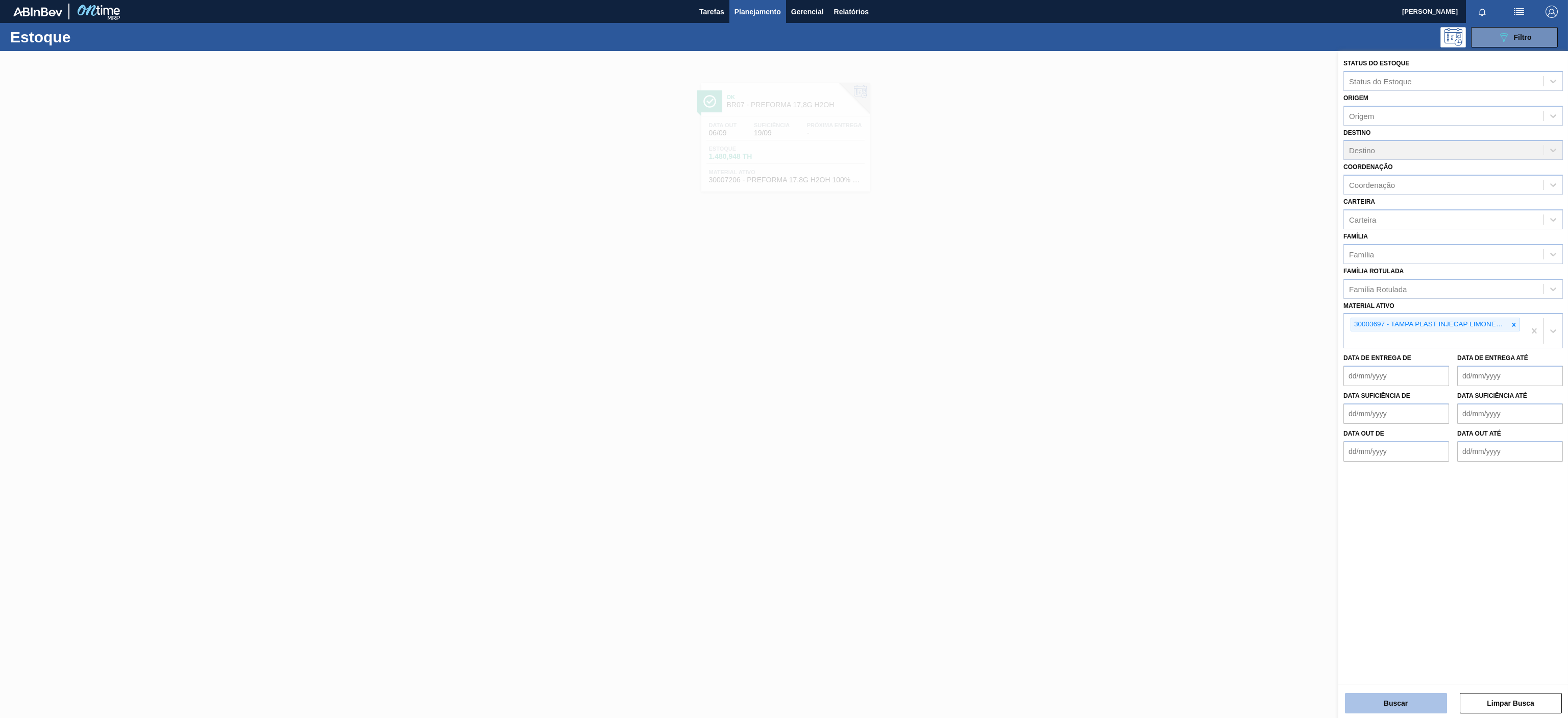
click at [1374, 708] on button "Buscar" at bounding box center [1396, 703] width 102 height 21
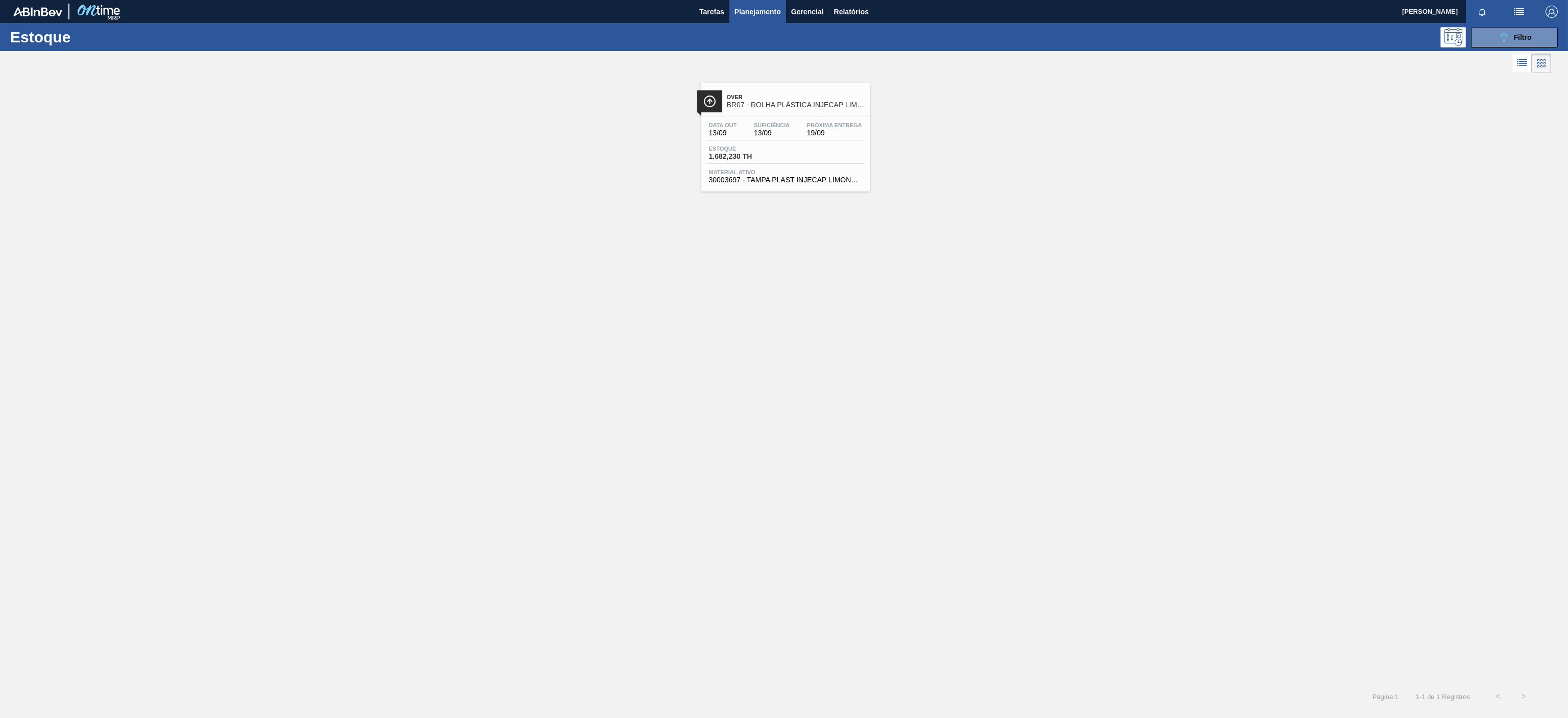
click at [811, 106] on span "BR07 - ROLHA PLÁSTICA INJECAP LIMONETO SHORT" at bounding box center [796, 105] width 138 height 8
